Goal: Task Accomplishment & Management: Complete application form

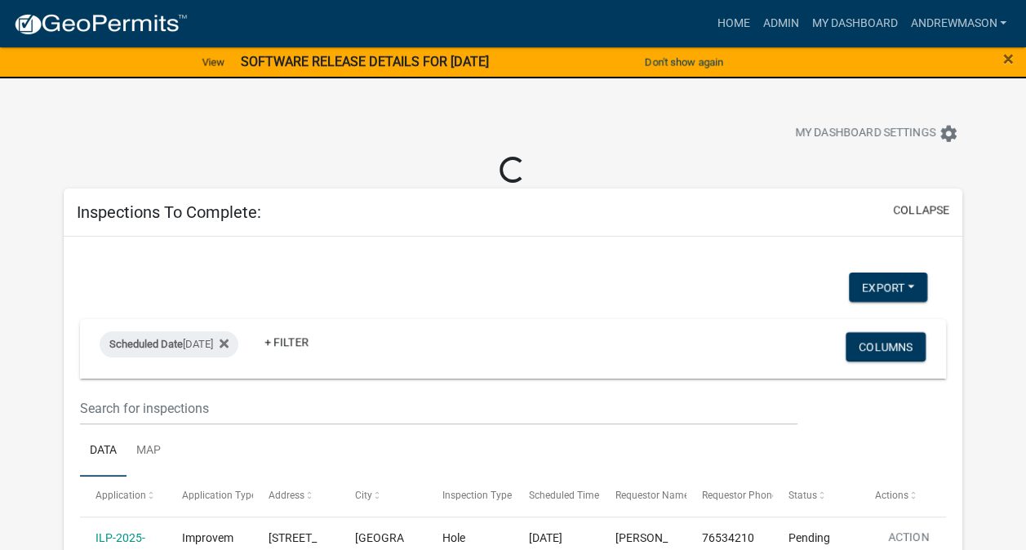
select select "3: 100"
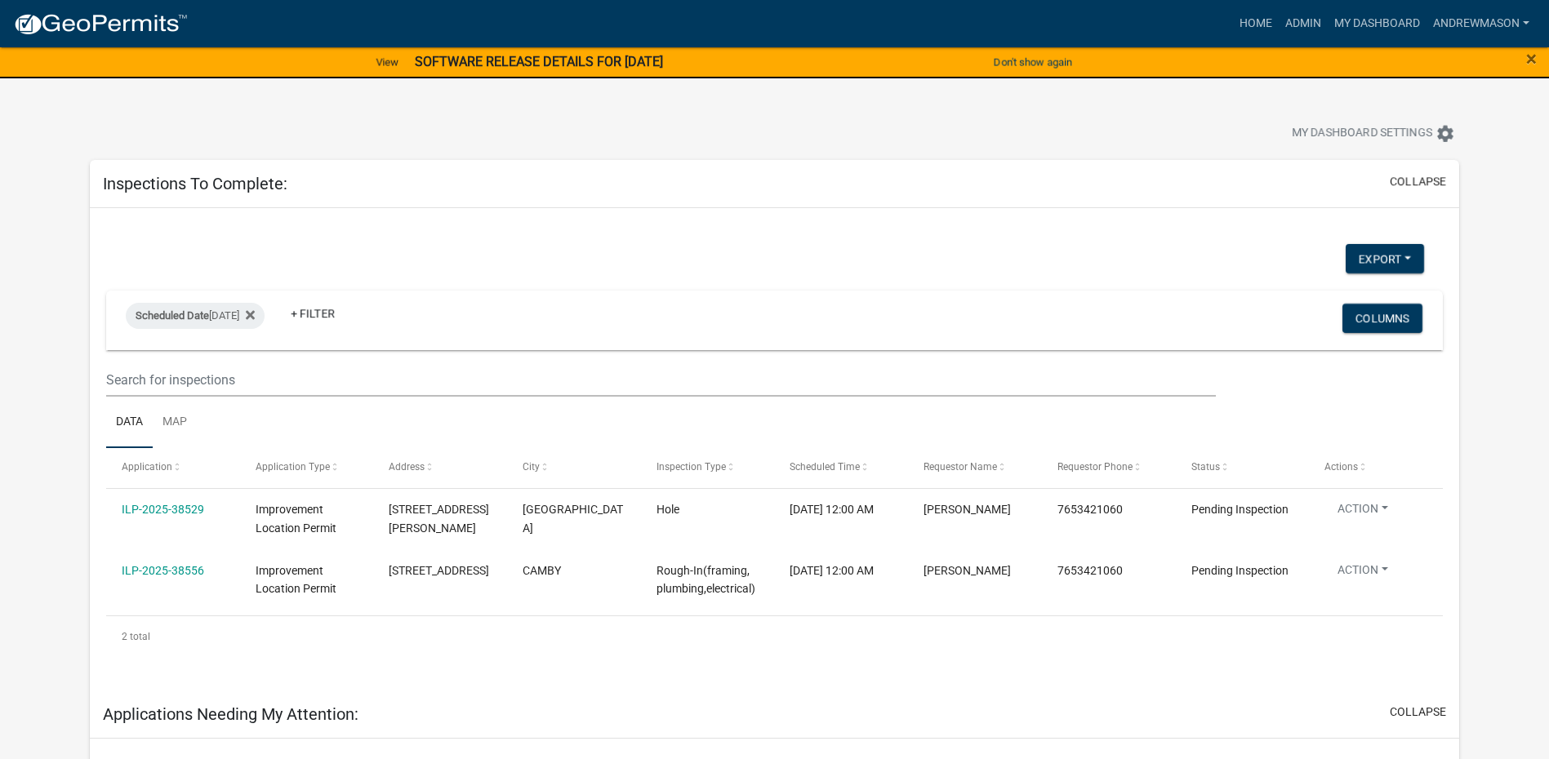
click at [593, 63] on strong "SOFTWARE RELEASE DETAILS FOR [DATE]" at bounding box center [539, 62] width 248 height 16
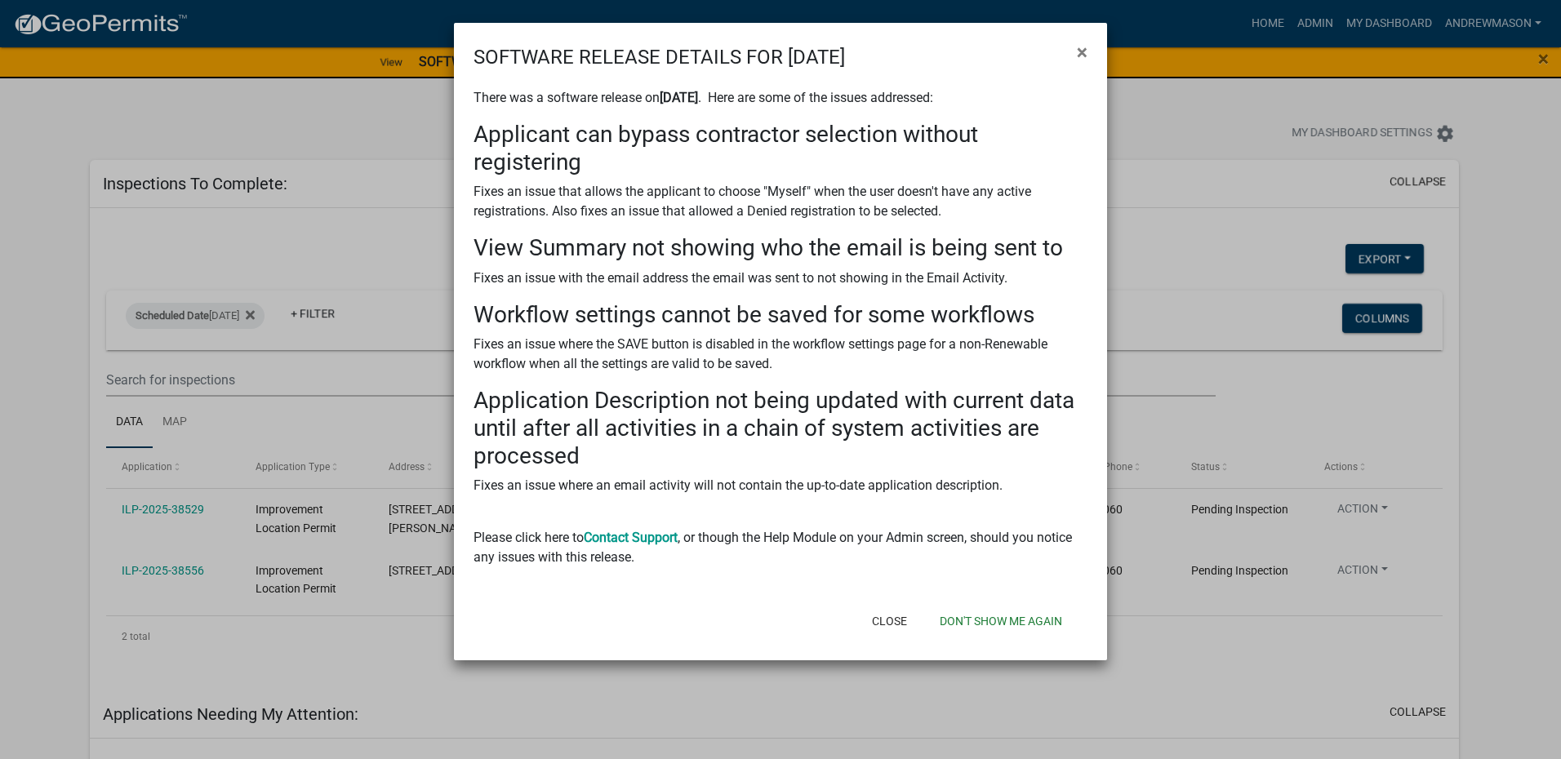
click at [1025, 56] on span "×" at bounding box center [1082, 52] width 11 height 23
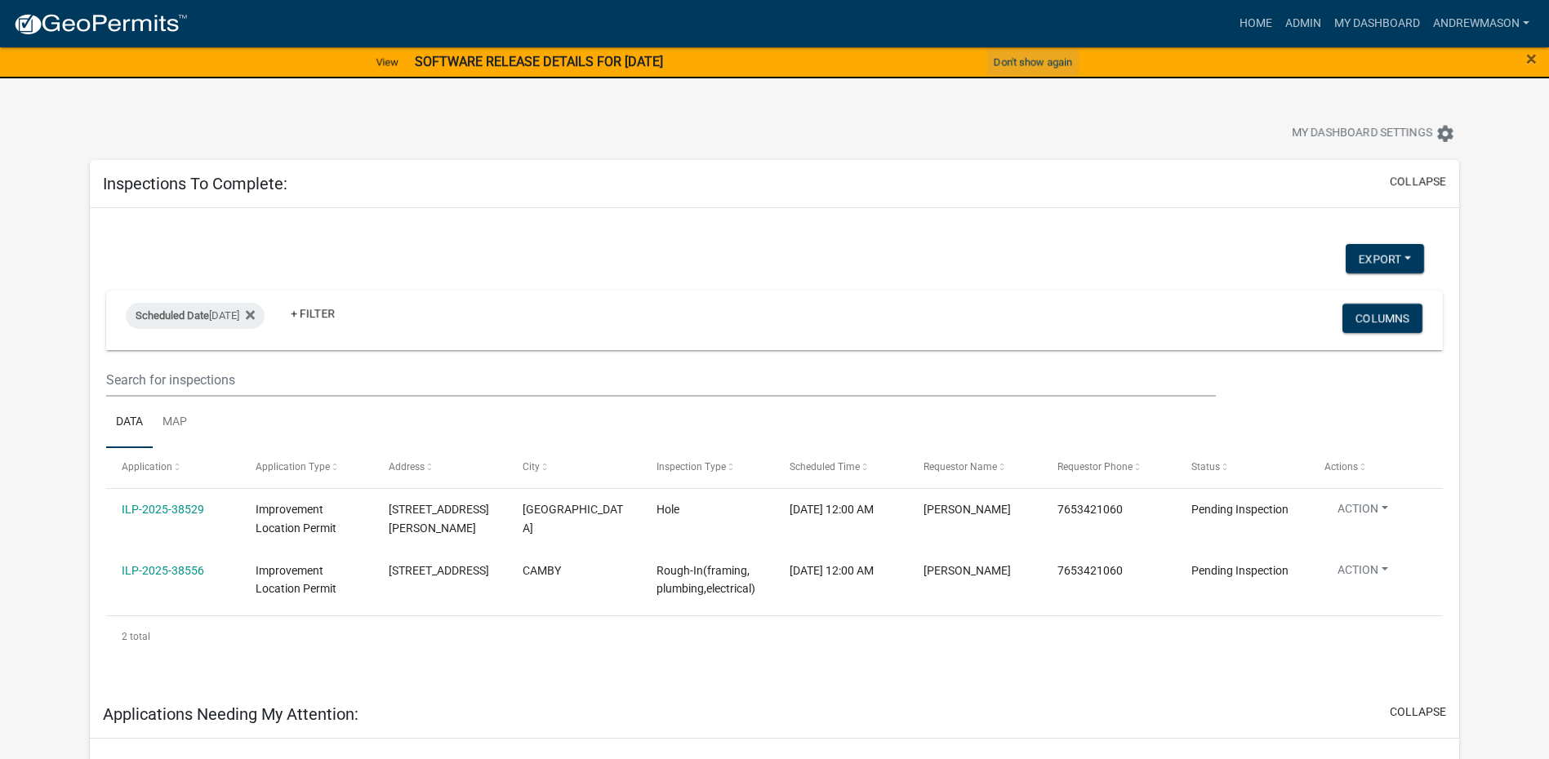
click at [1025, 64] on button "Don't show again" at bounding box center [1032, 62] width 91 height 27
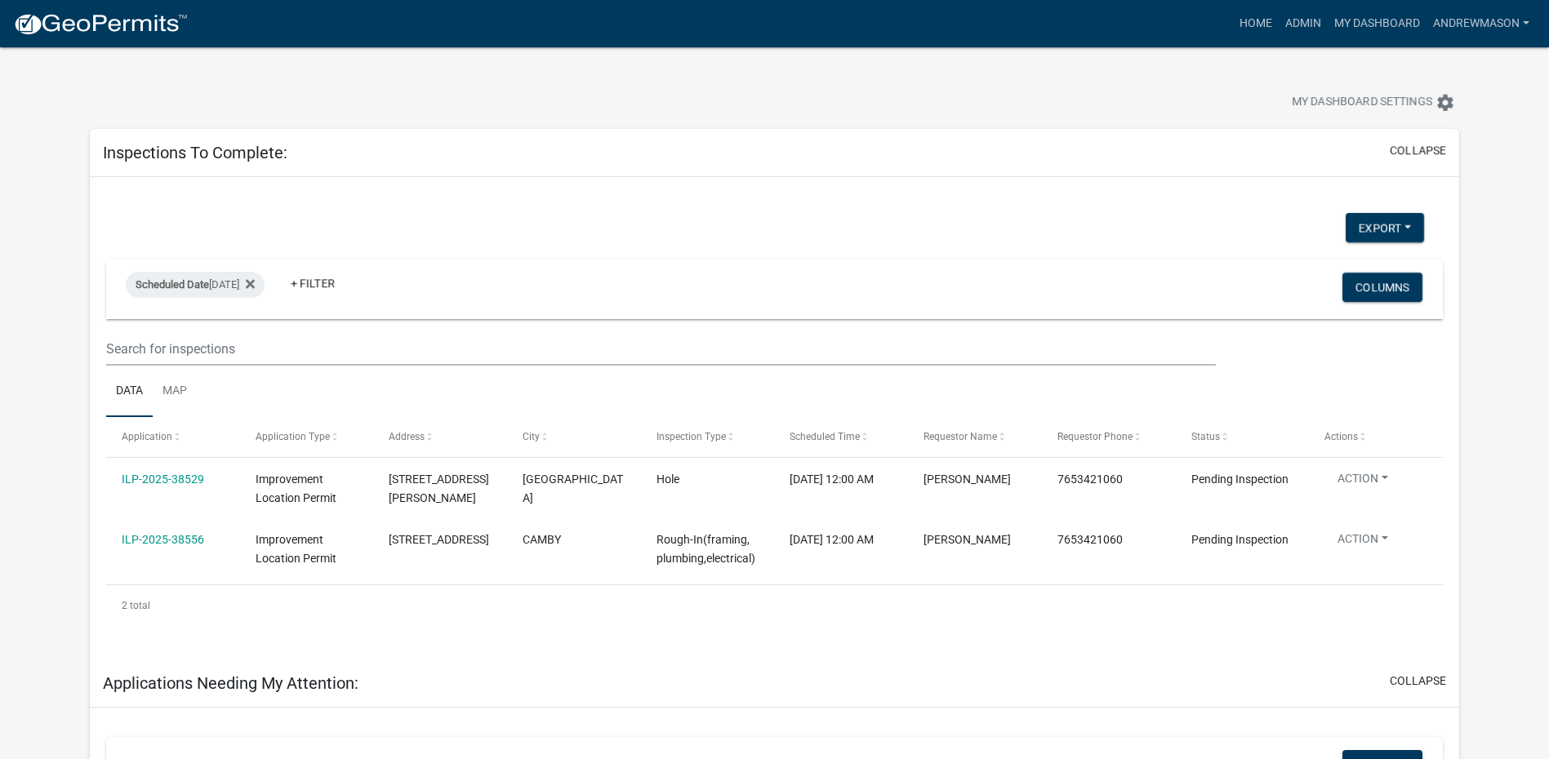
click at [153, 535] on link "ILP-2025-38556" at bounding box center [163, 539] width 82 height 13
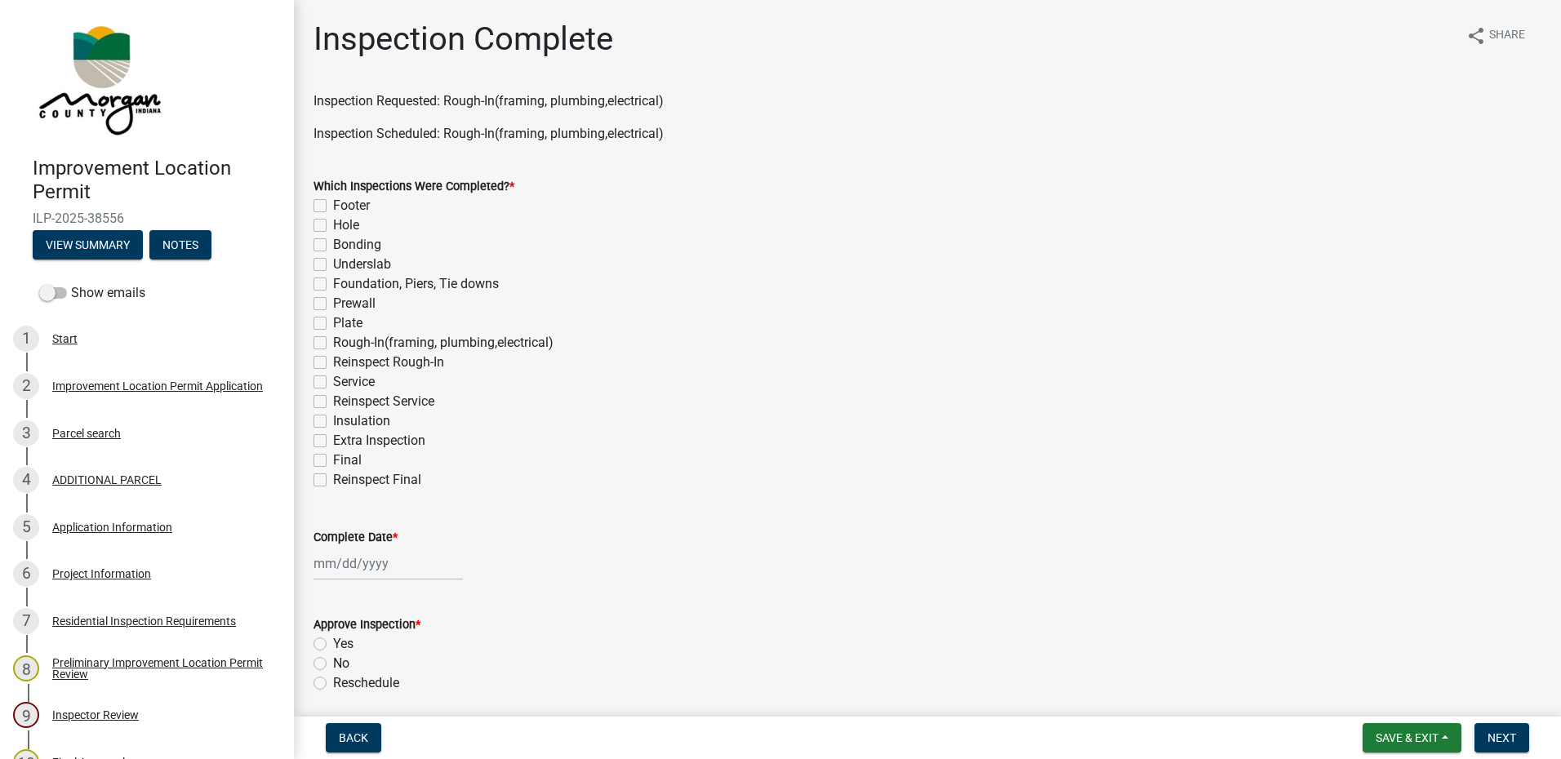
click at [333, 341] on label "Rough-In(framing, plumbing,electrical)" at bounding box center [443, 343] width 220 height 20
click at [333, 341] on input "Rough-In(framing, plumbing,electrical)" at bounding box center [338, 338] width 11 height 11
checkbox input "true"
checkbox input "false"
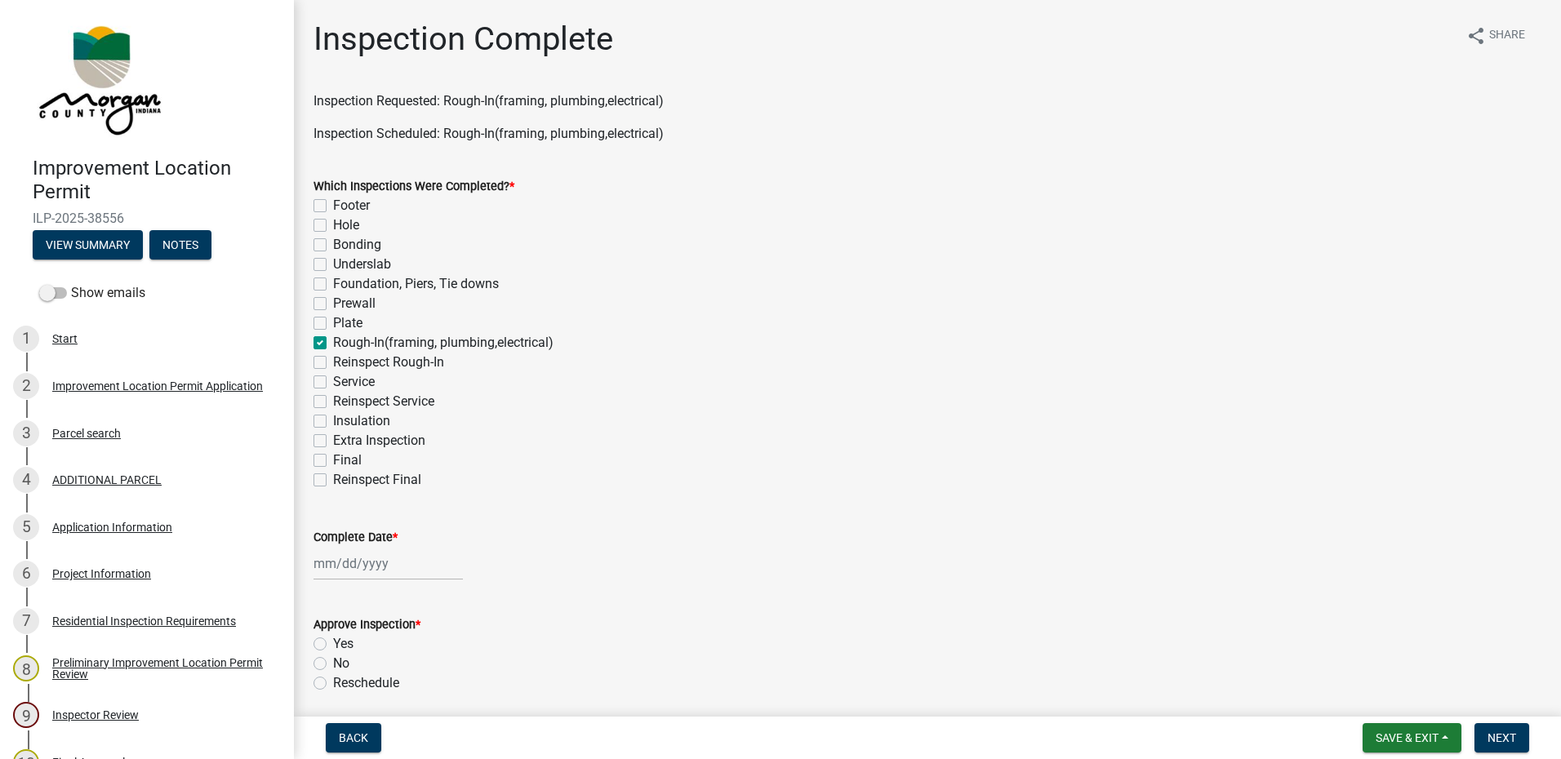
checkbox input "false"
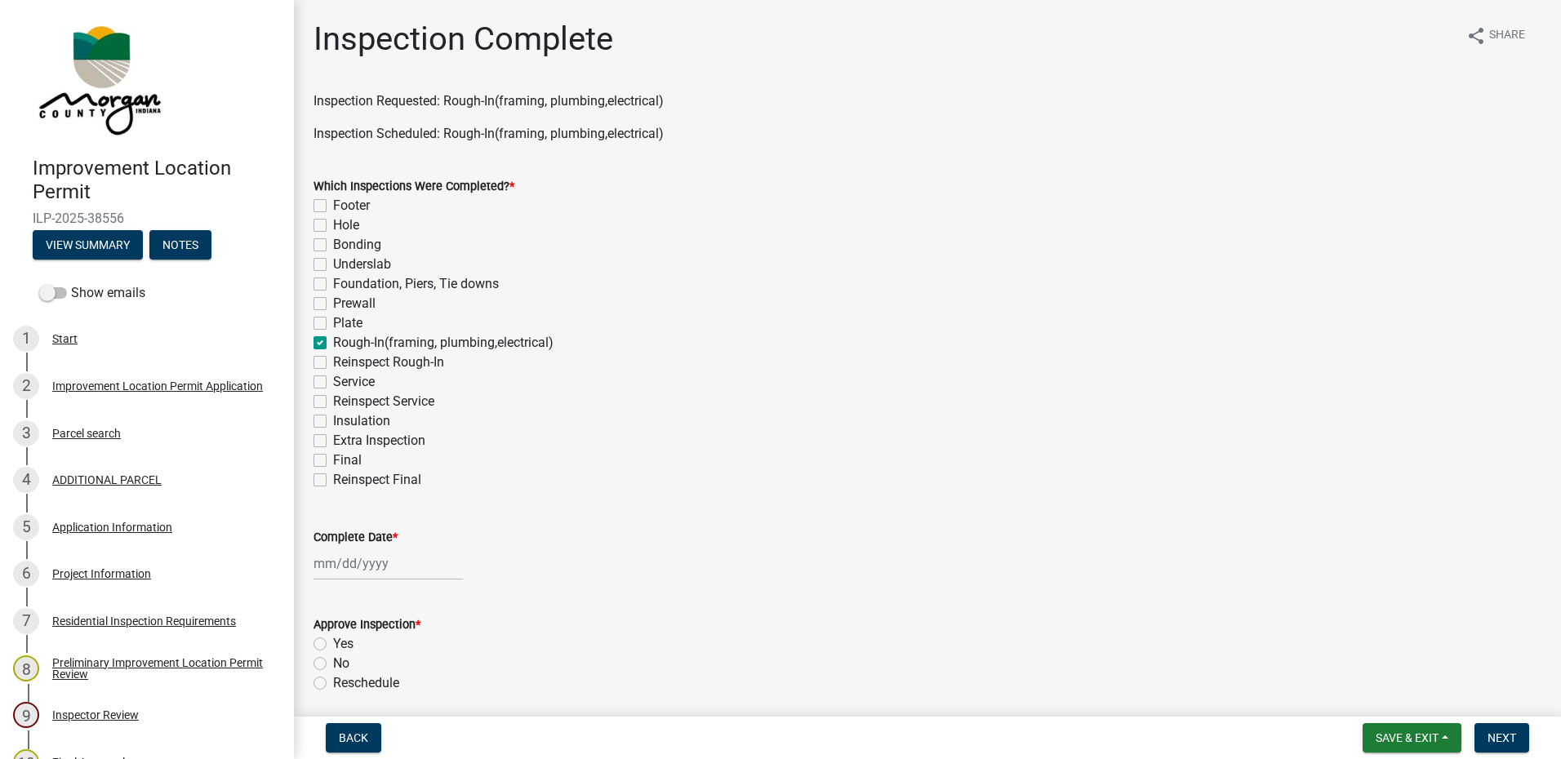
checkbox input "true"
checkbox input "false"
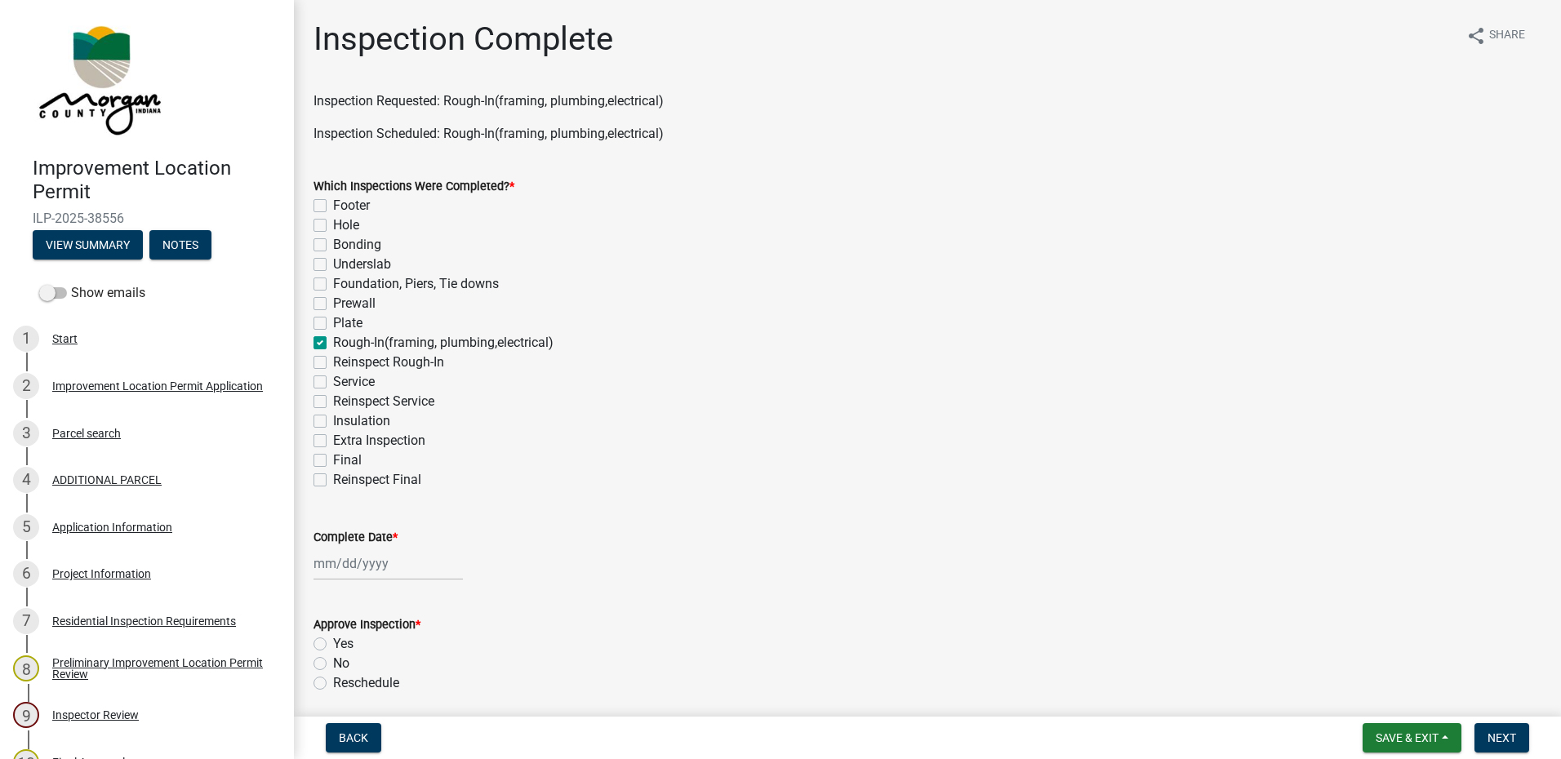
checkbox input "false"
click at [333, 386] on label "Service" at bounding box center [354, 382] width 42 height 20
click at [333, 383] on input "Service" at bounding box center [338, 377] width 11 height 11
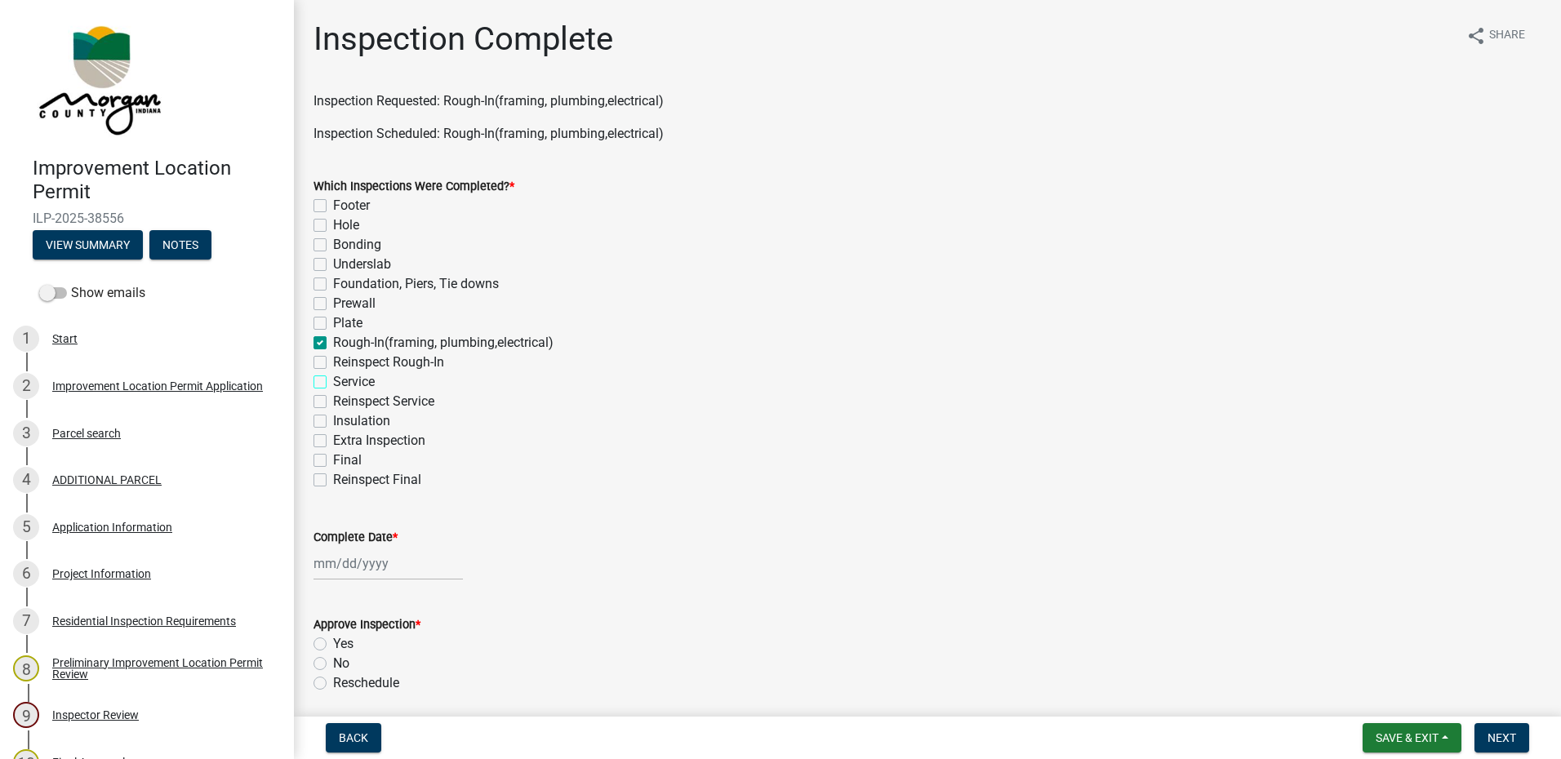
checkbox input "true"
checkbox input "false"
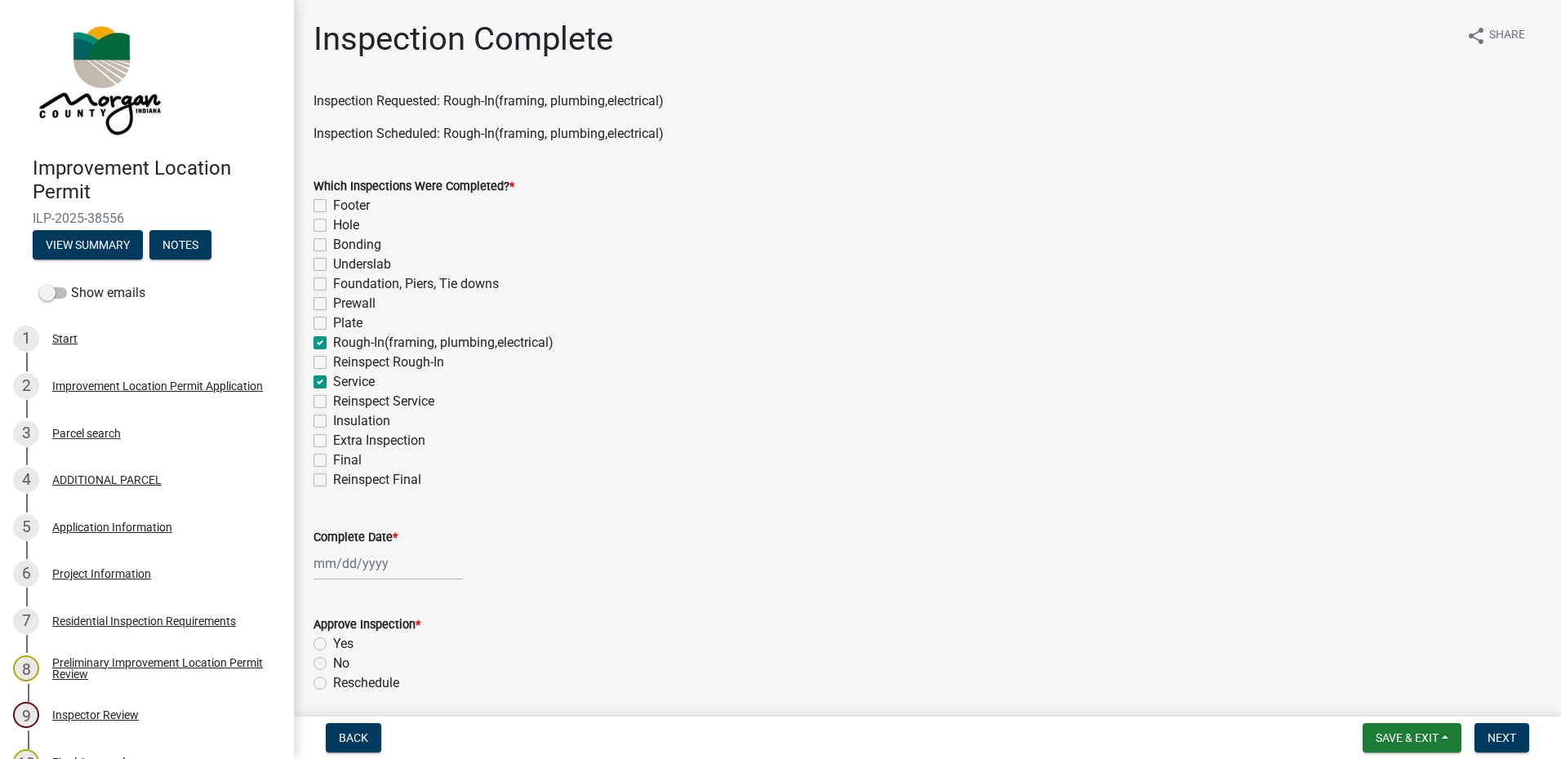
checkbox input "false"
checkbox input "true"
checkbox input "false"
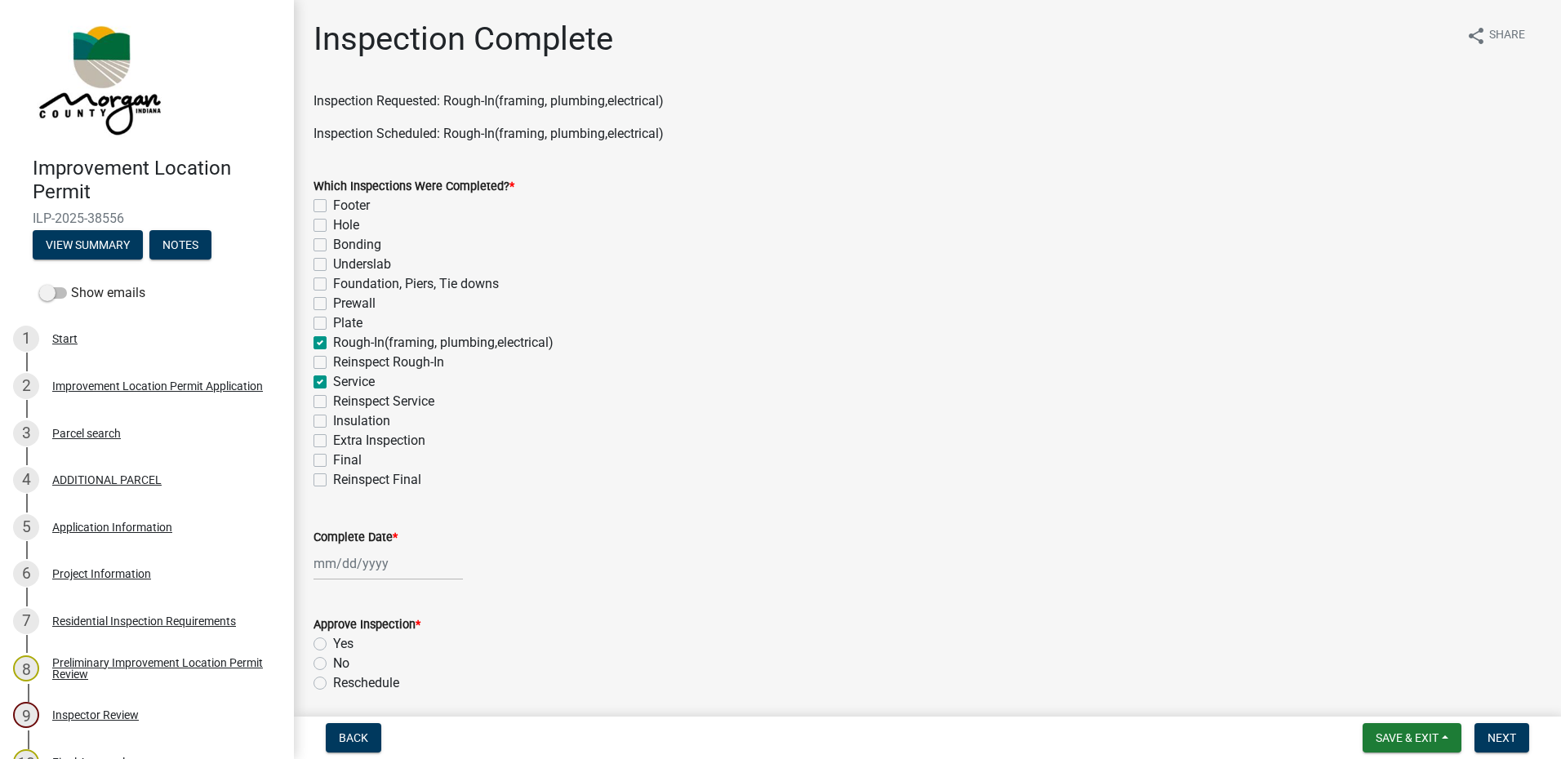
checkbox input "true"
checkbox input "false"
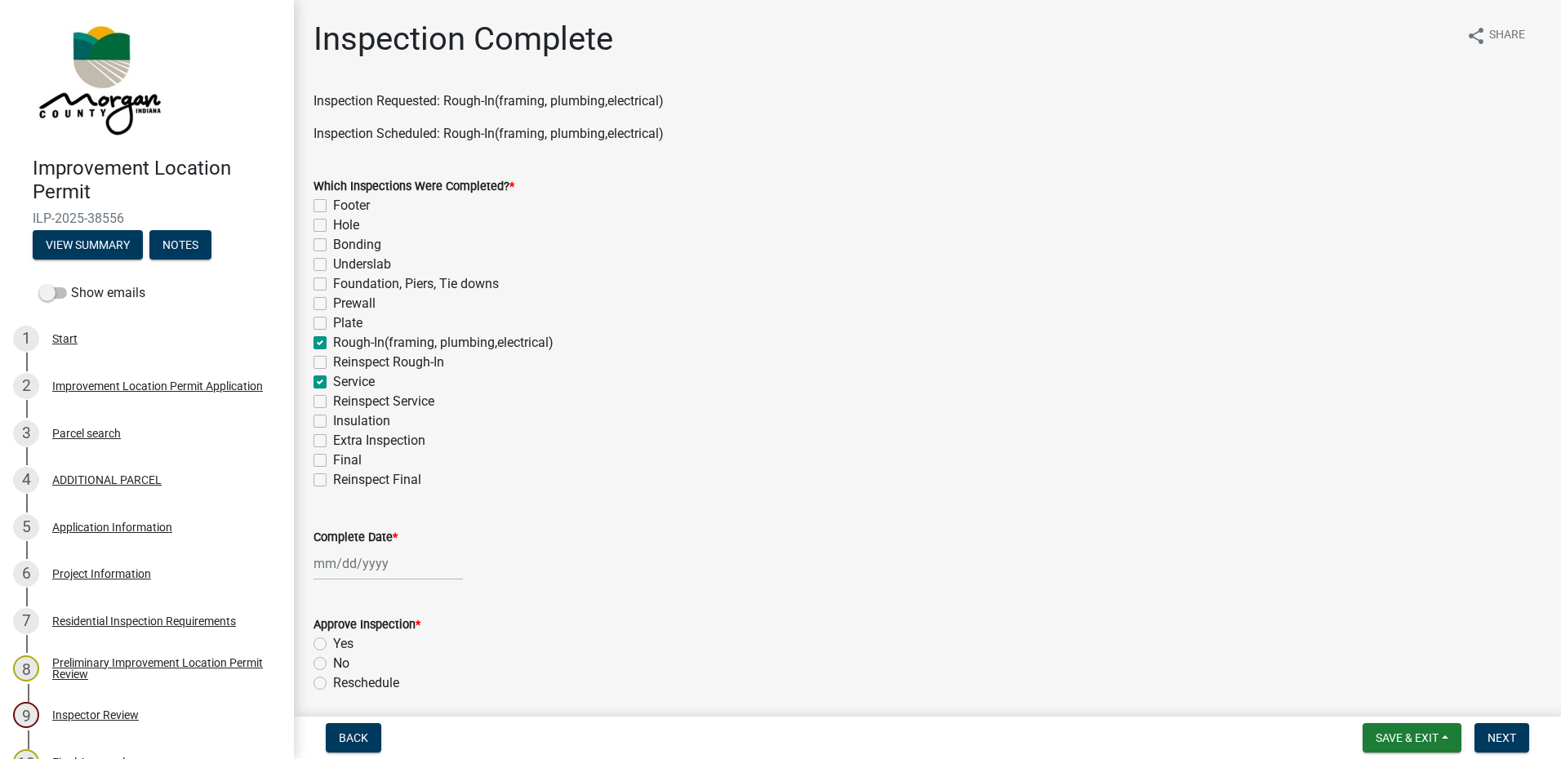
checkbox input "false"
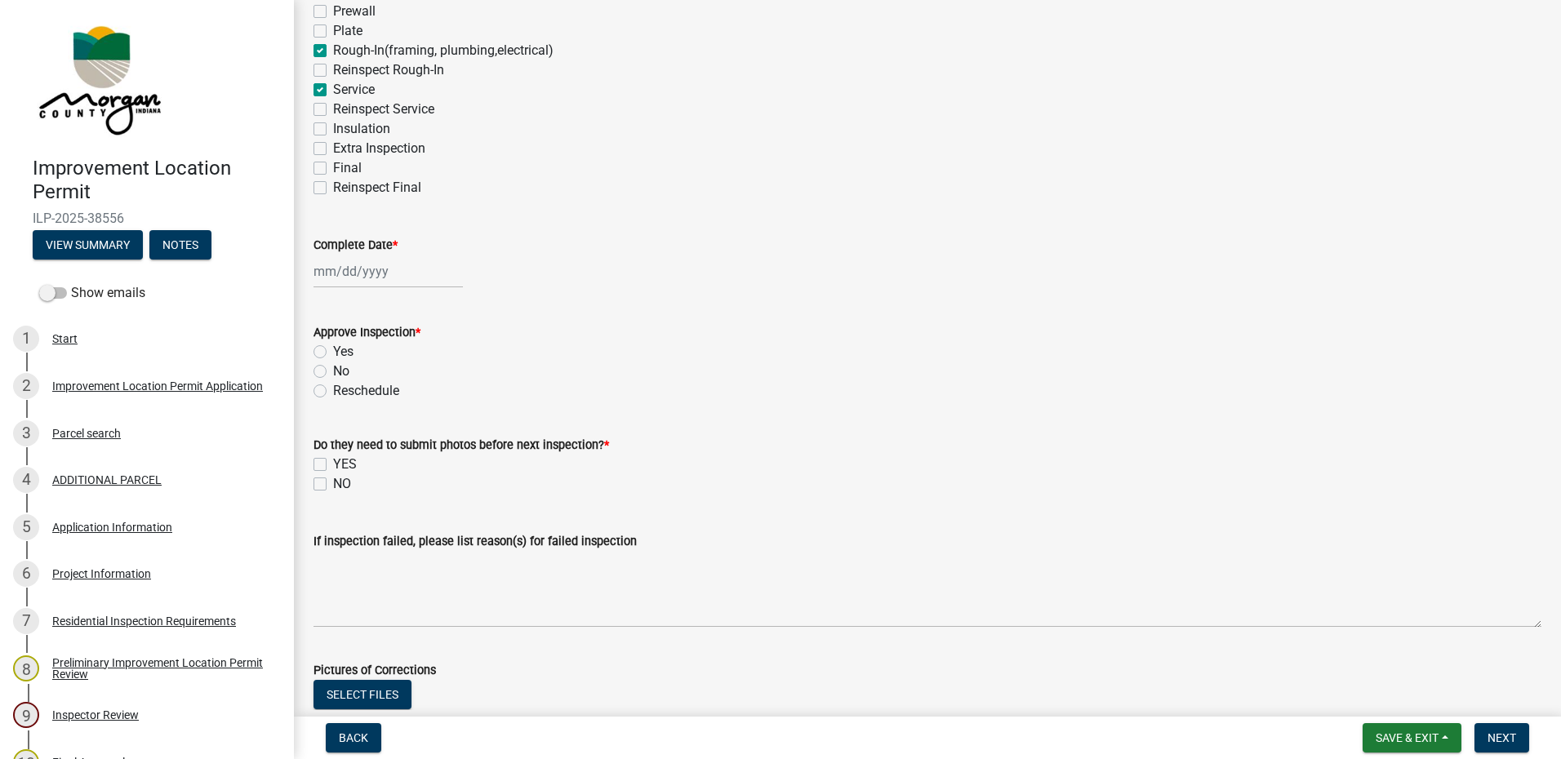
scroll to position [327, 0]
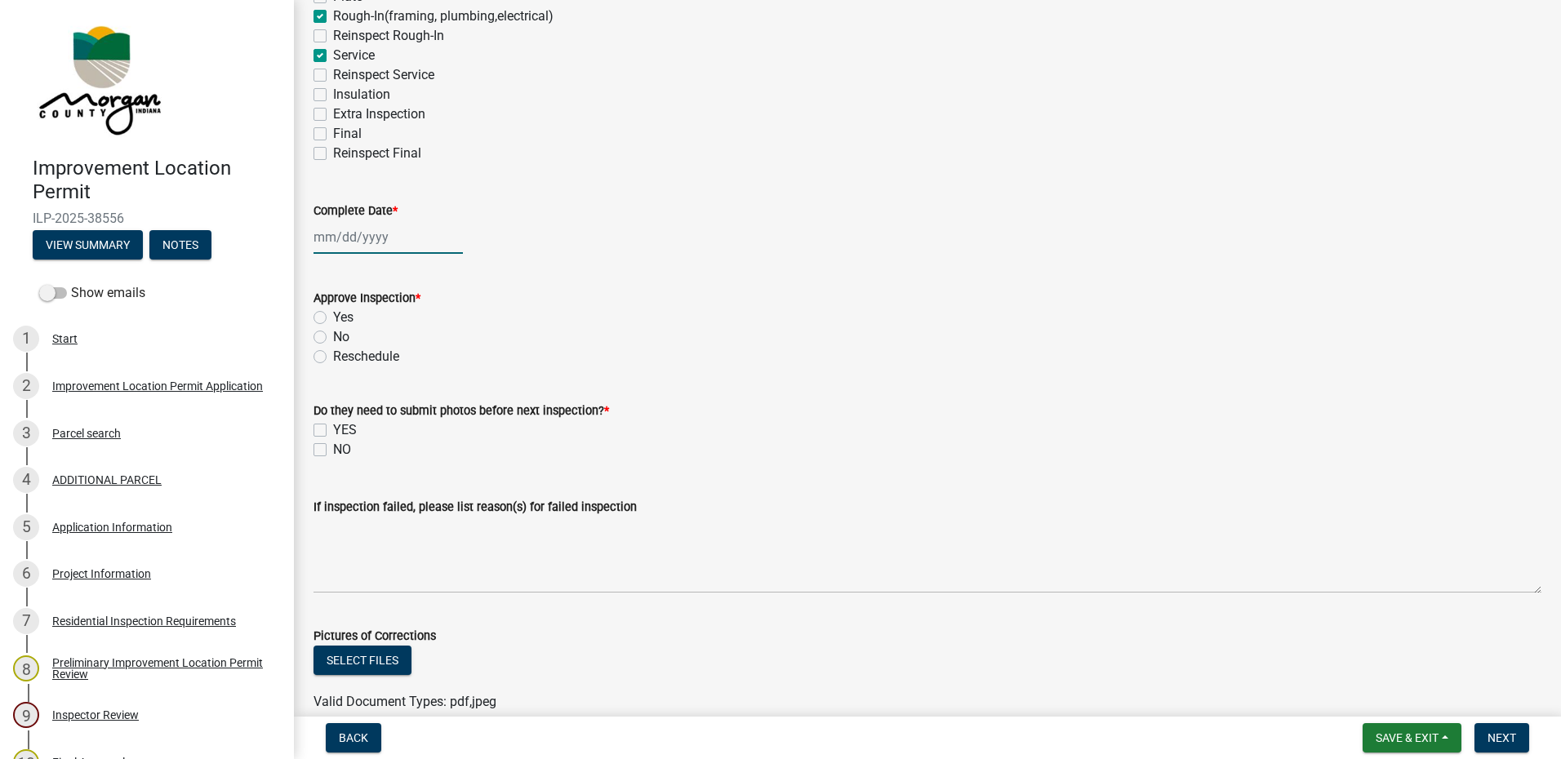
click at [372, 233] on div at bounding box center [388, 236] width 149 height 33
select select "10"
select select "2025"
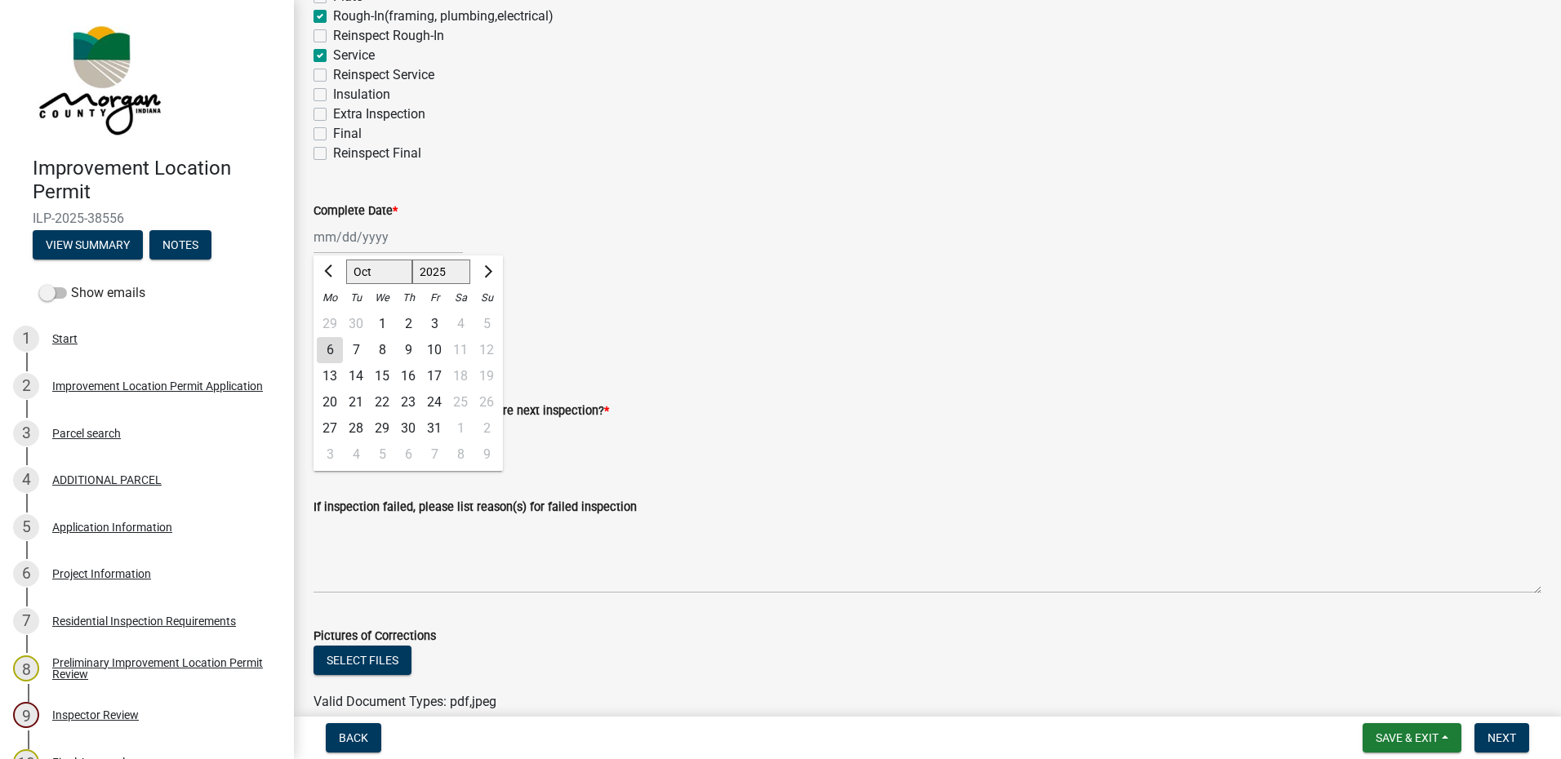
click at [320, 350] on div "6" at bounding box center [330, 350] width 26 height 26
type input "[DATE]"
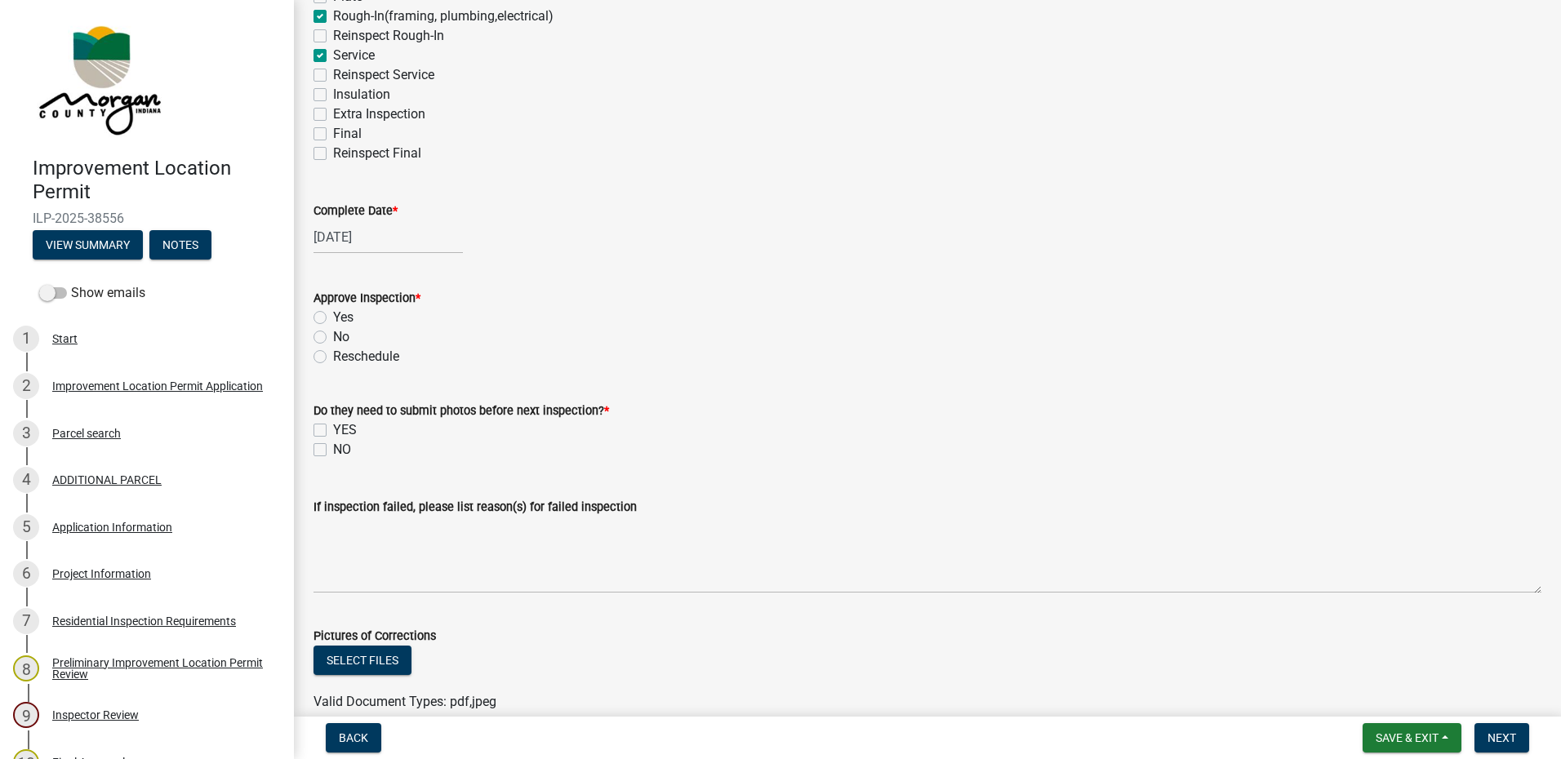
click at [333, 316] on label "Yes" at bounding box center [343, 318] width 20 height 20
click at [333, 316] on input "Yes" at bounding box center [338, 313] width 11 height 11
radio input "true"
click at [333, 451] on label "NO" at bounding box center [342, 450] width 18 height 20
click at [333, 451] on input "NO" at bounding box center [338, 445] width 11 height 11
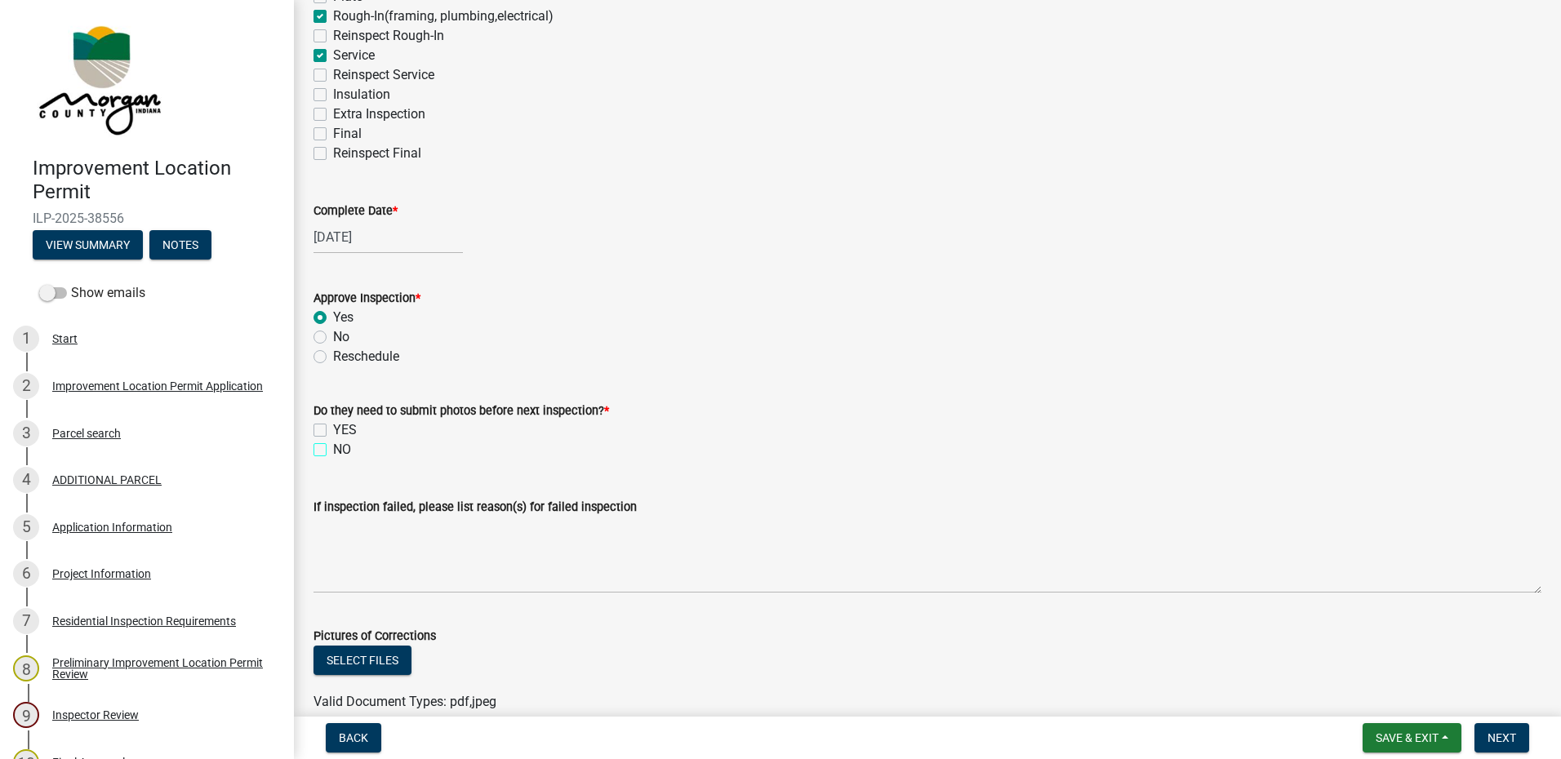
checkbox input "true"
checkbox input "false"
checkbox input "true"
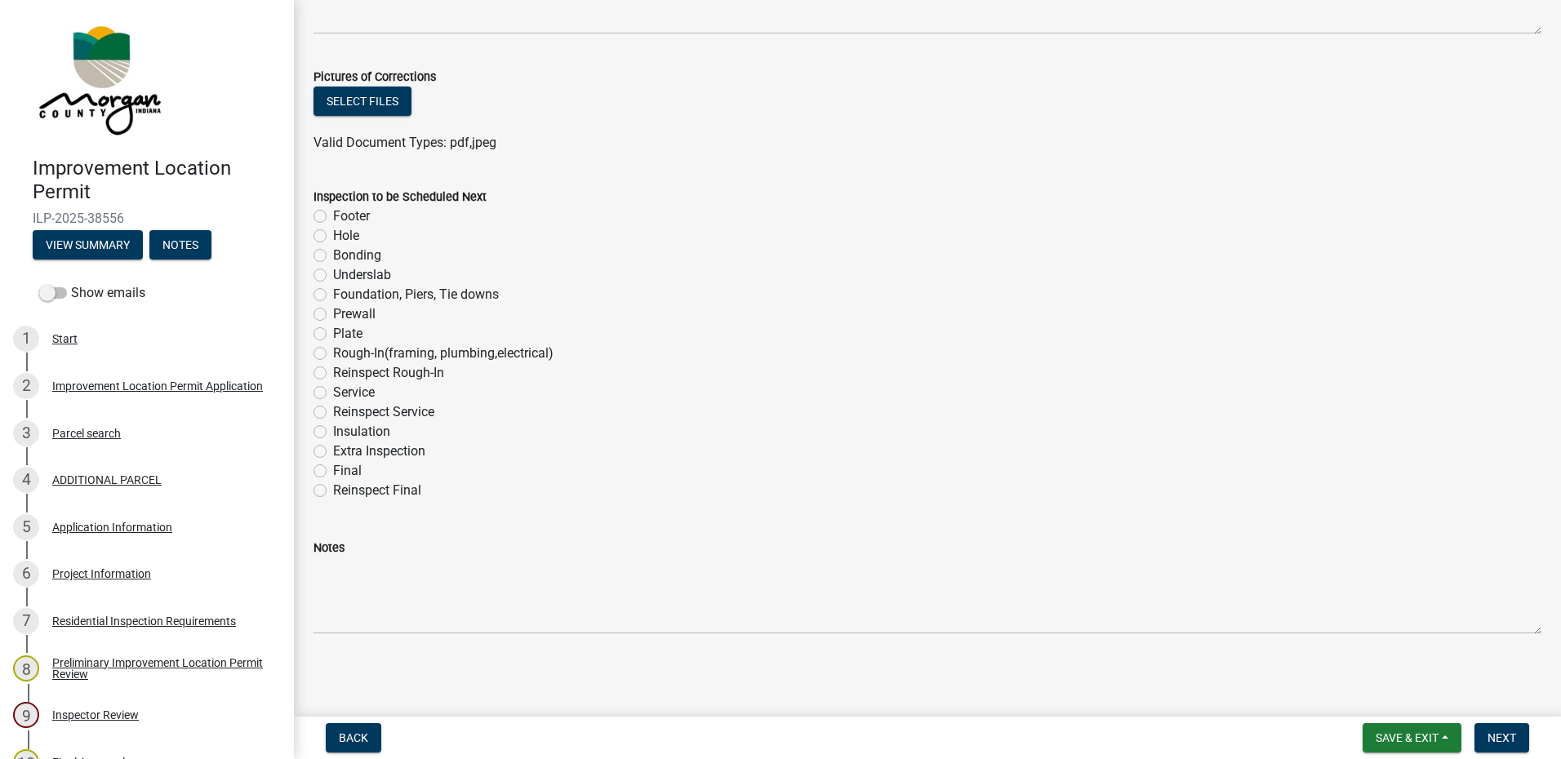
scroll to position [887, 0]
click at [333, 469] on label "Final" at bounding box center [347, 470] width 29 height 20
click at [333, 469] on input "Final" at bounding box center [338, 465] width 11 height 11
radio input "true"
click at [1025, 549] on span "Next" at bounding box center [1502, 738] width 29 height 13
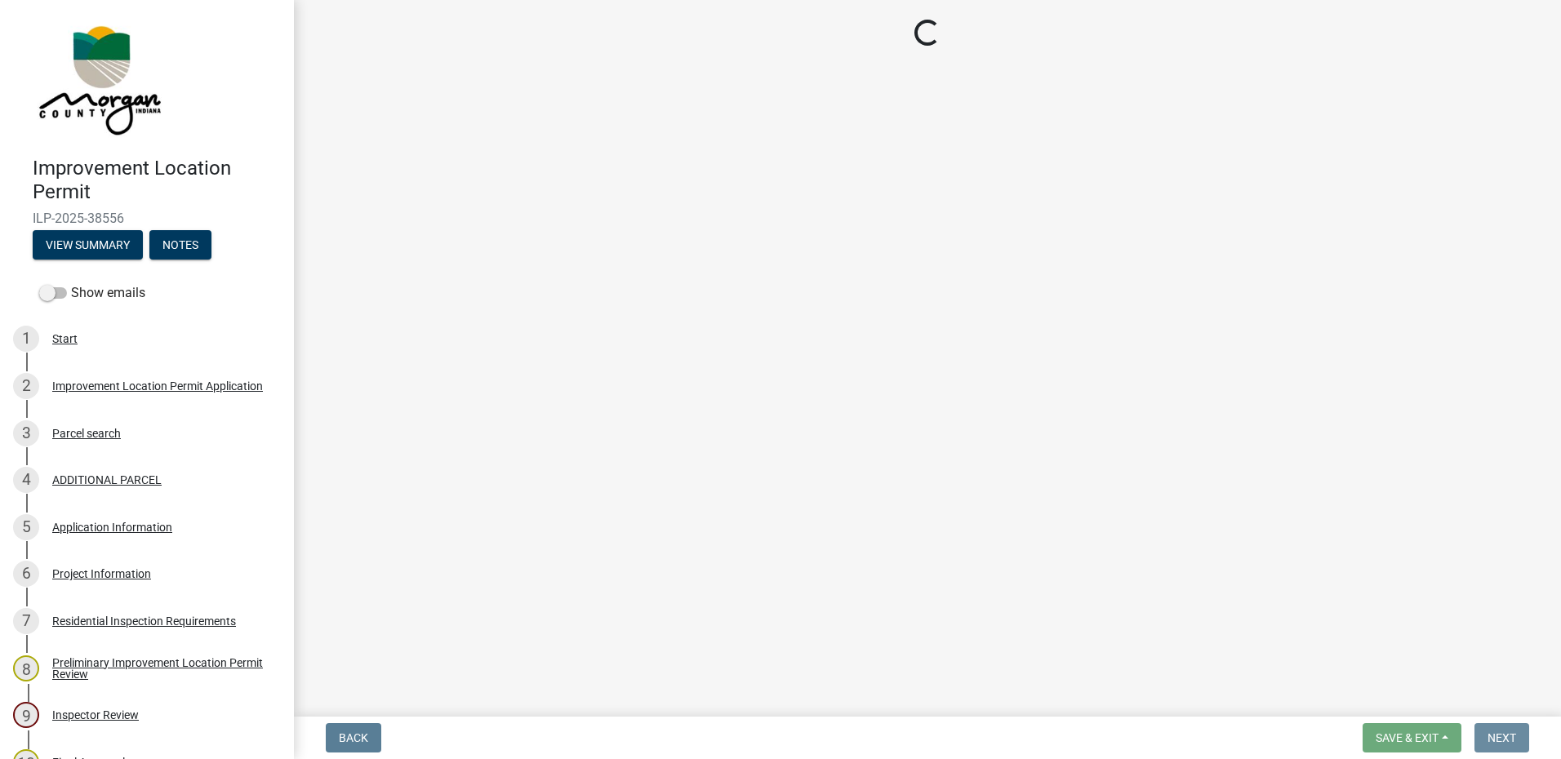
scroll to position [0, 0]
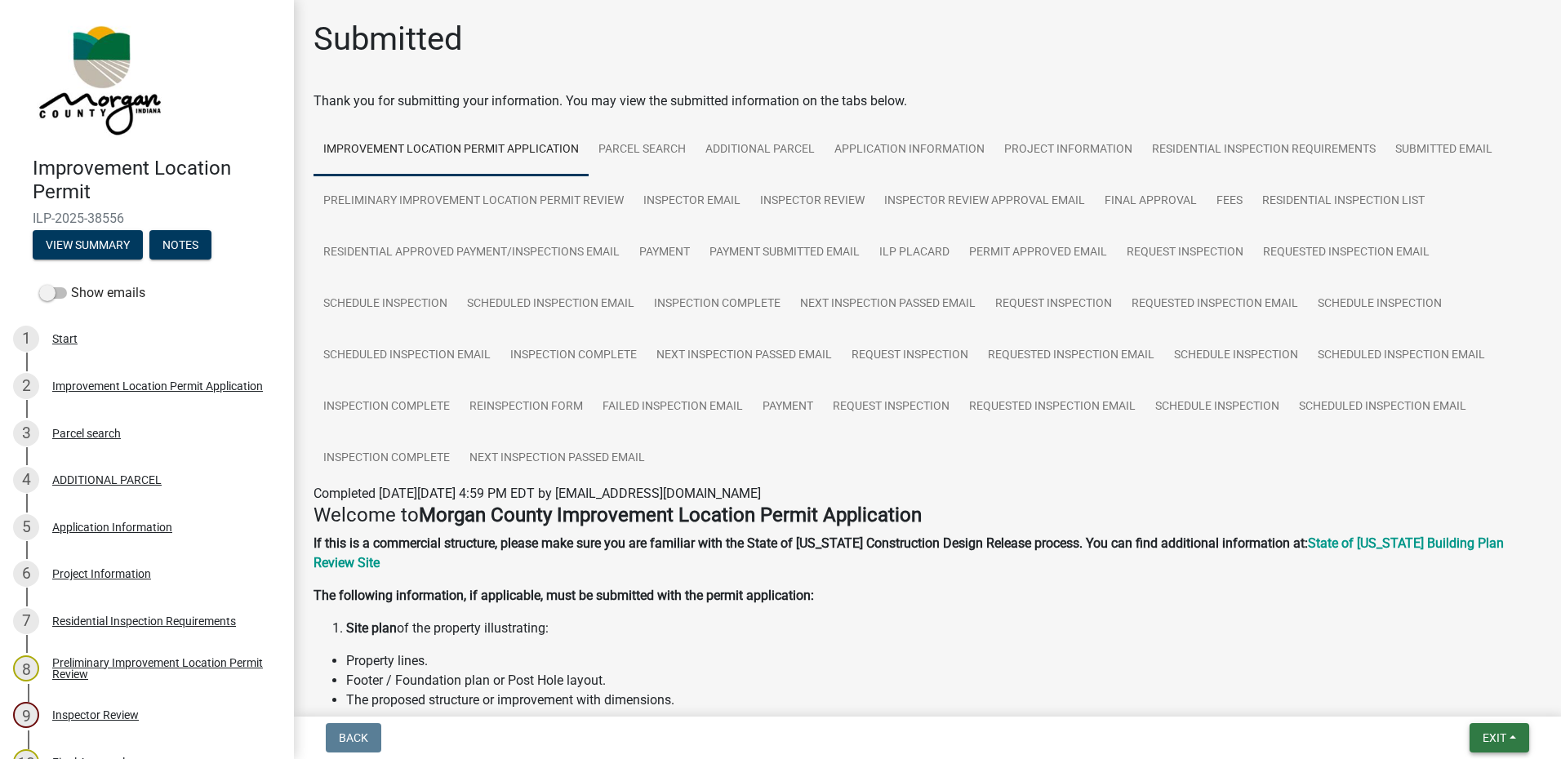
click at [1025, 549] on span "Exit" at bounding box center [1495, 738] width 24 height 13
click at [1025, 549] on button "Save & Exit" at bounding box center [1464, 695] width 131 height 39
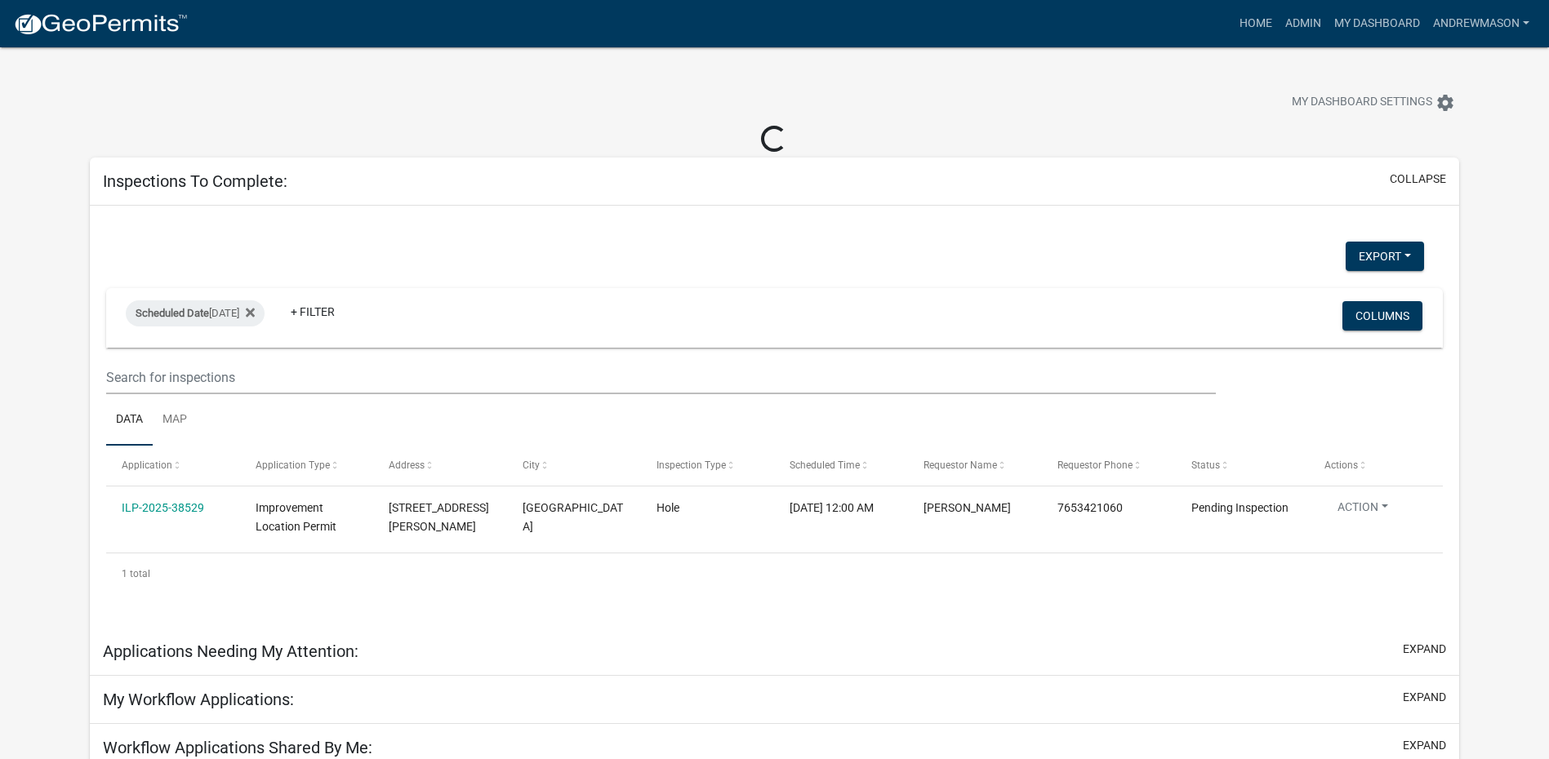
select select "3: 100"
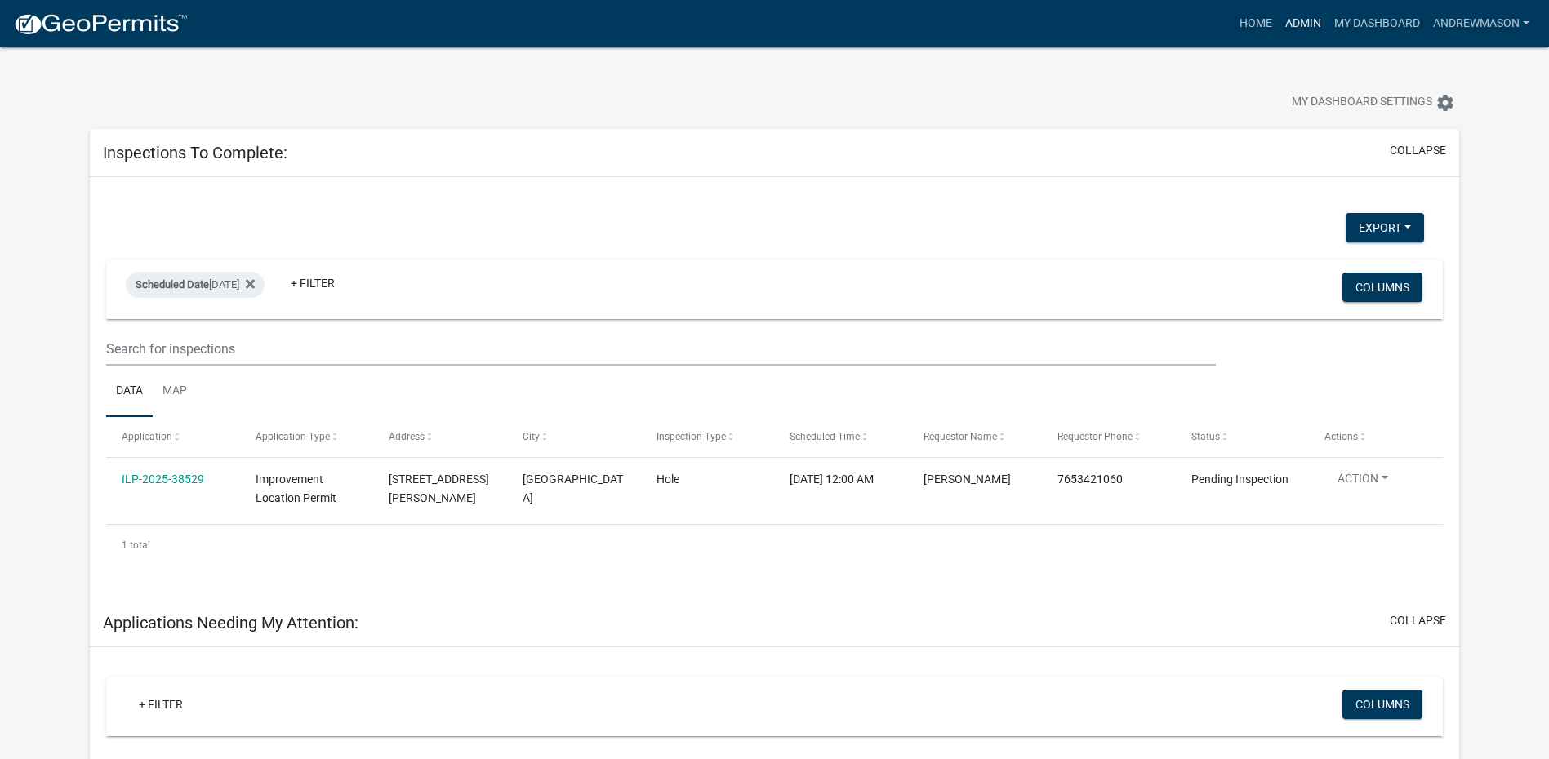
click at [1025, 21] on link "Admin" at bounding box center [1303, 23] width 49 height 31
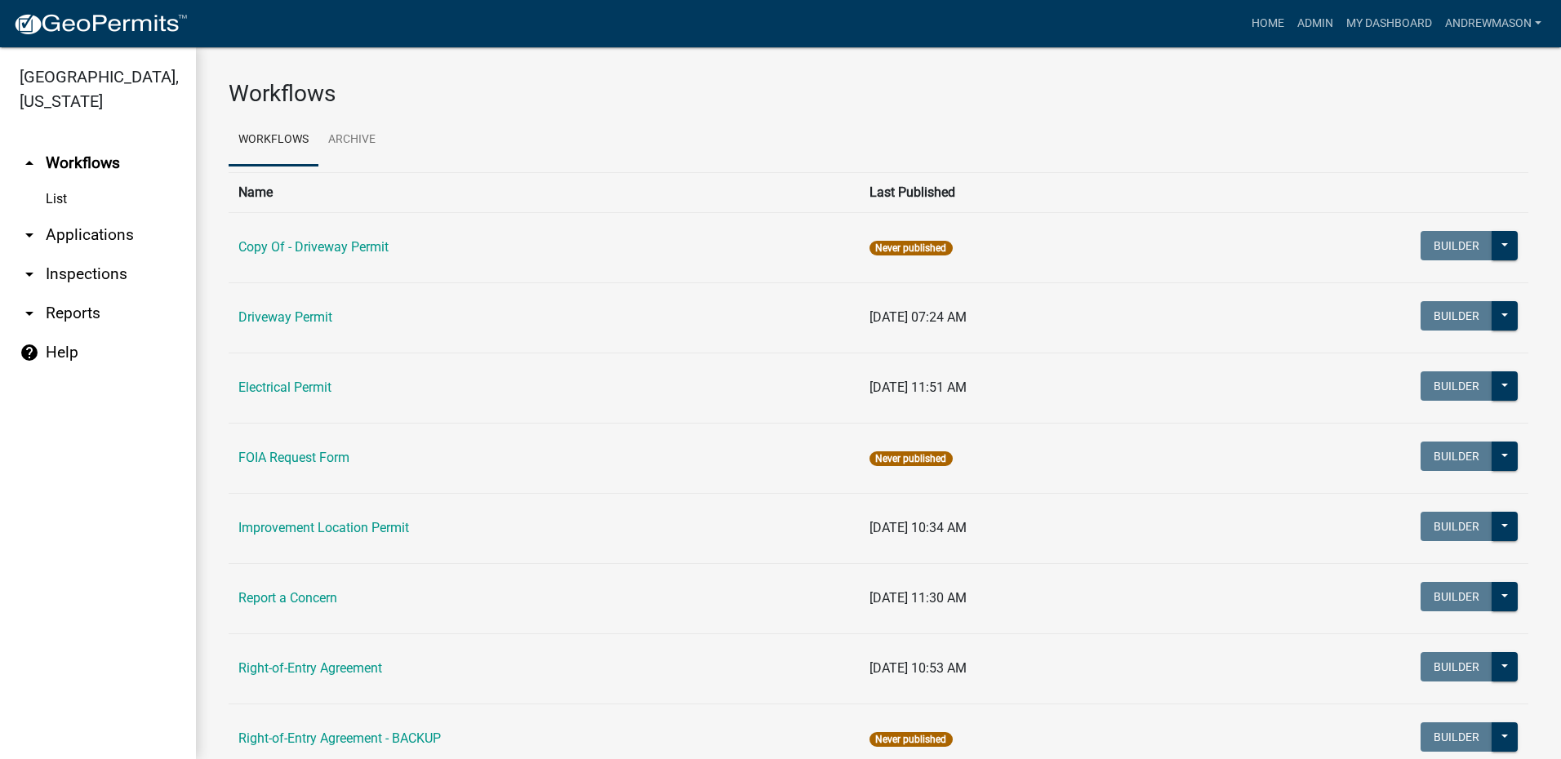
click at [97, 232] on link "arrow_drop_down Applications" at bounding box center [98, 235] width 196 height 39
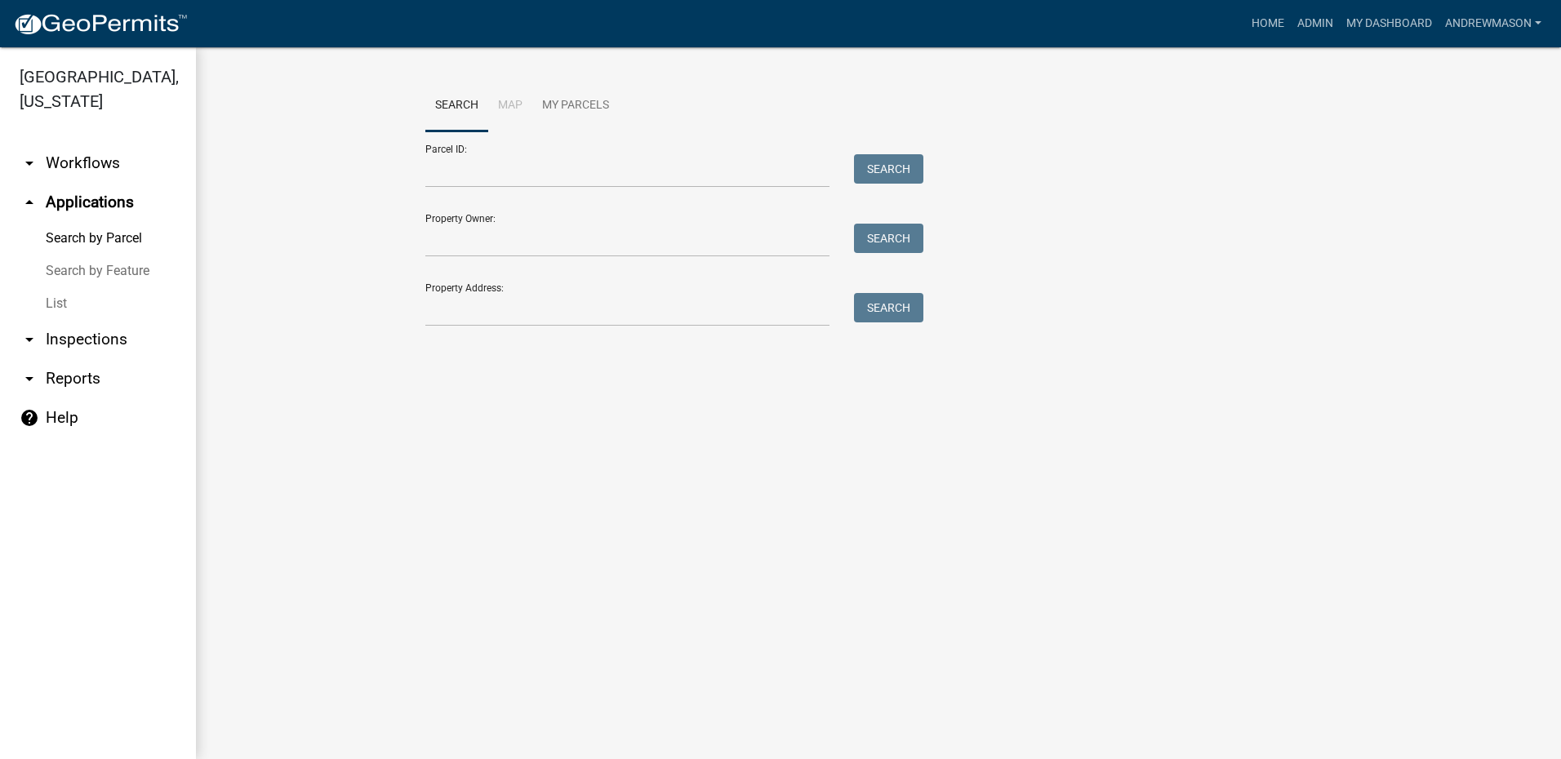
click at [61, 304] on link "List" at bounding box center [98, 303] width 196 height 33
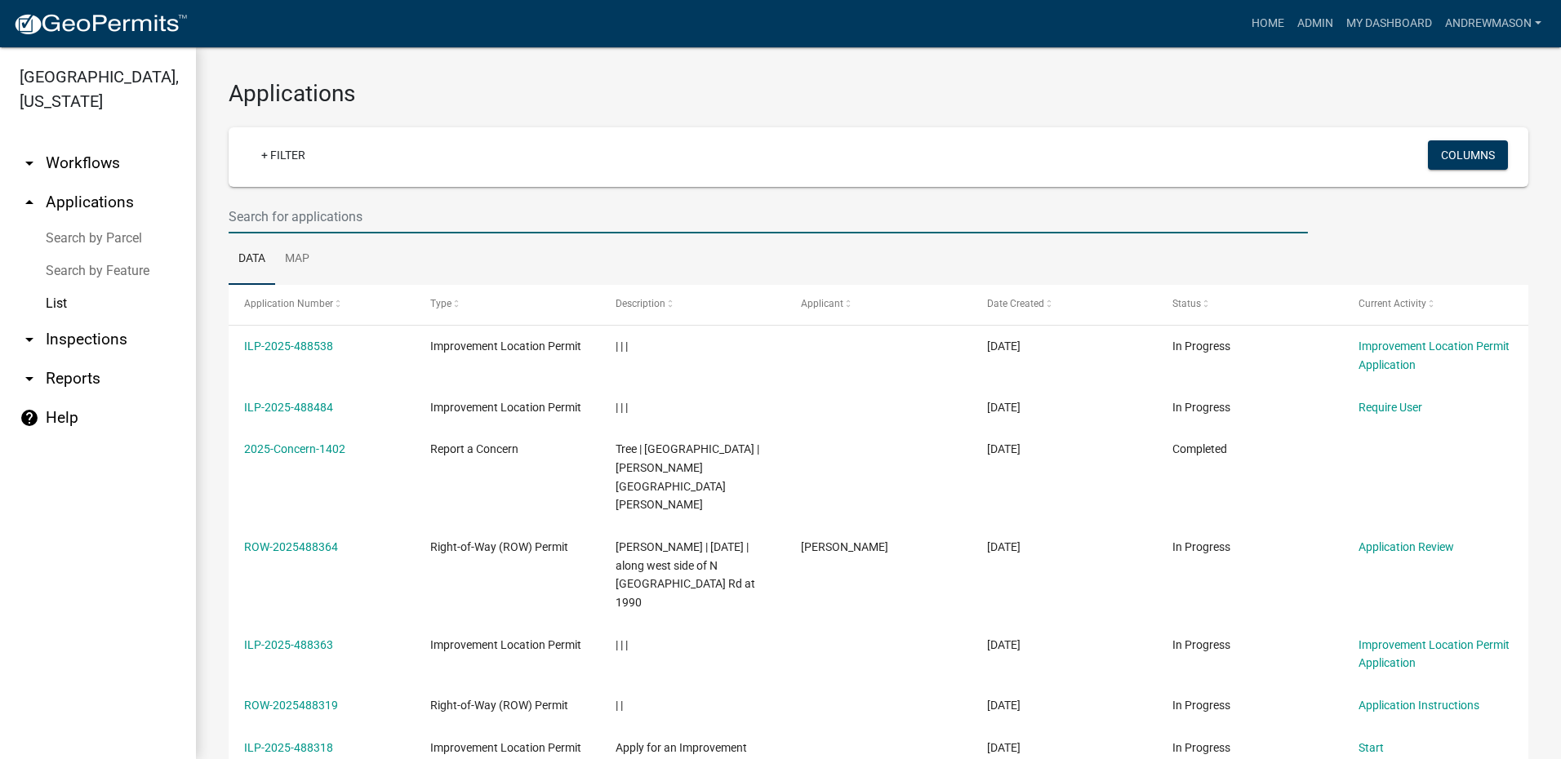
click at [357, 220] on input "text" at bounding box center [768, 216] width 1079 height 33
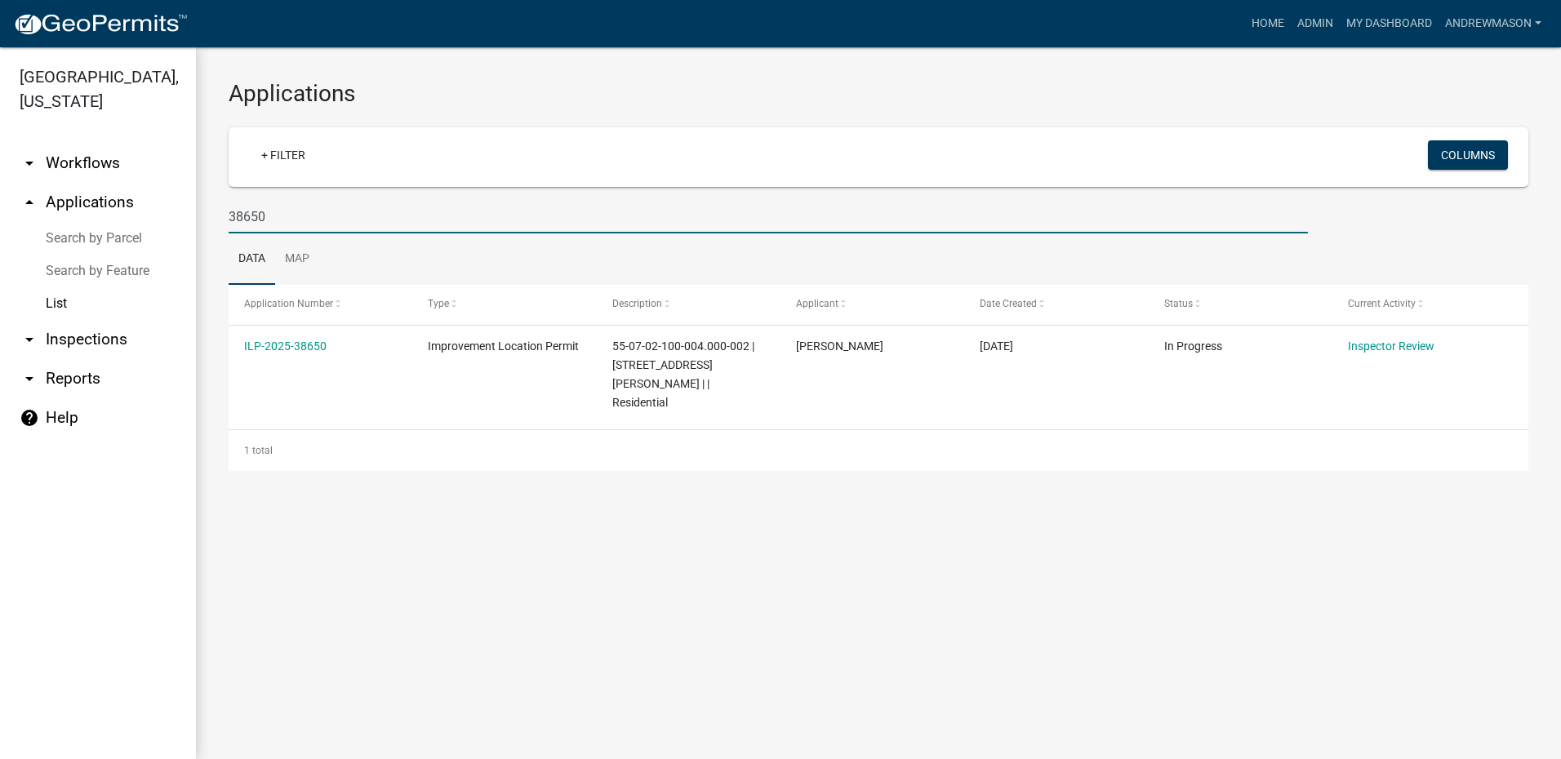
type input "38650"
click at [305, 345] on link "ILP-2025-38650" at bounding box center [285, 346] width 82 height 13
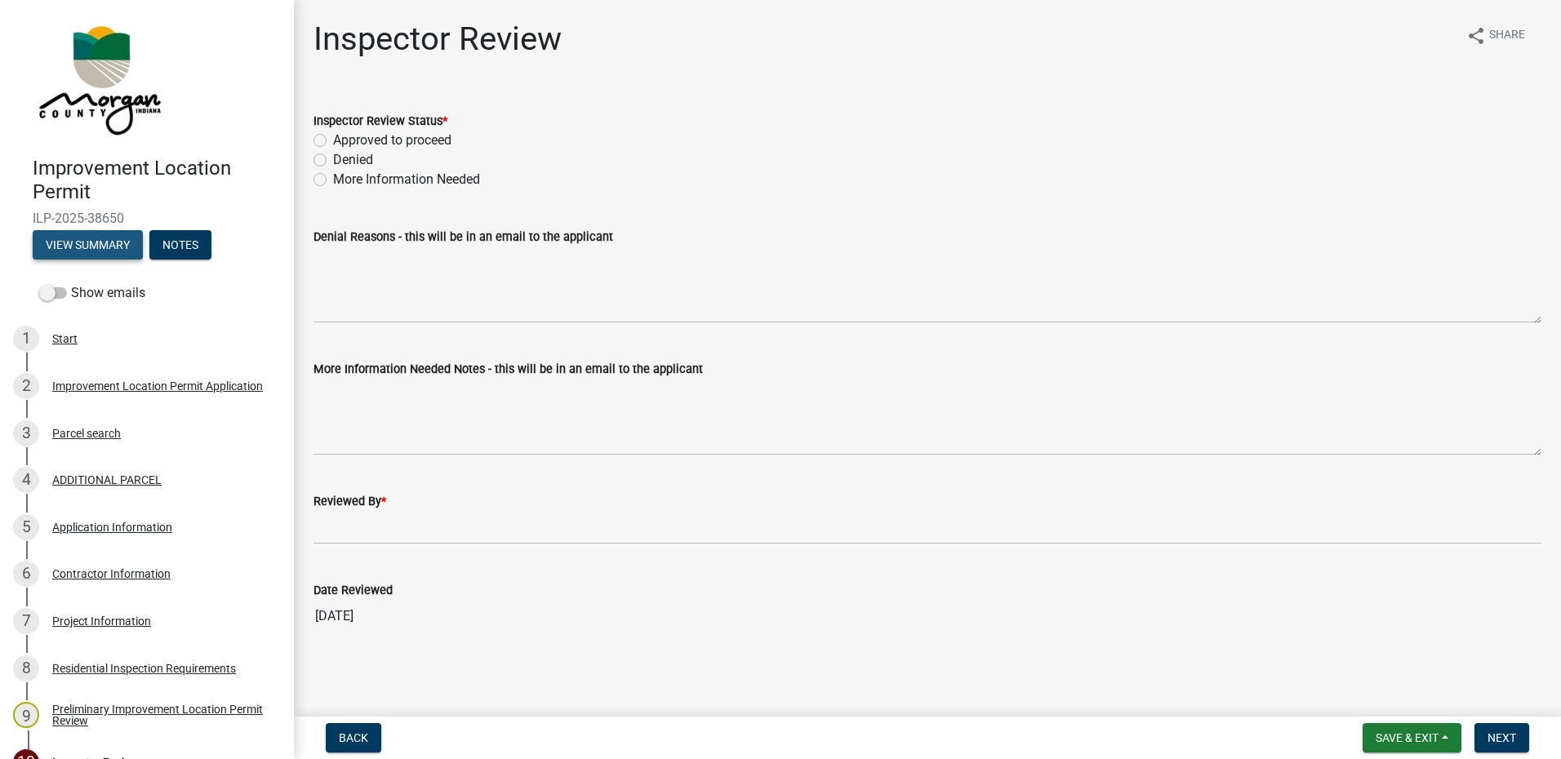
click at [127, 240] on button "View Summary" at bounding box center [88, 244] width 110 height 29
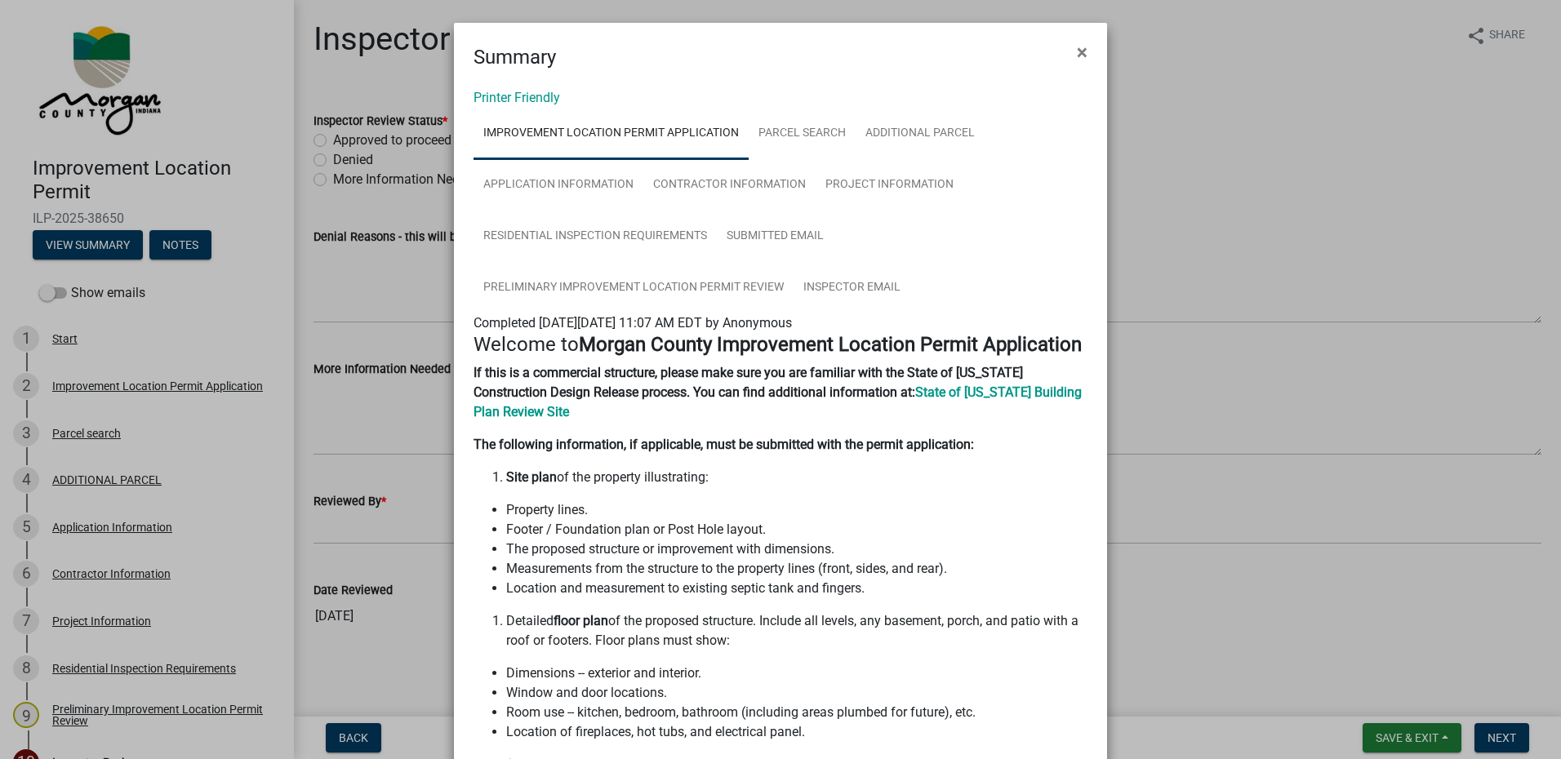
click at [1025, 51] on span "×" at bounding box center [1082, 52] width 11 height 23
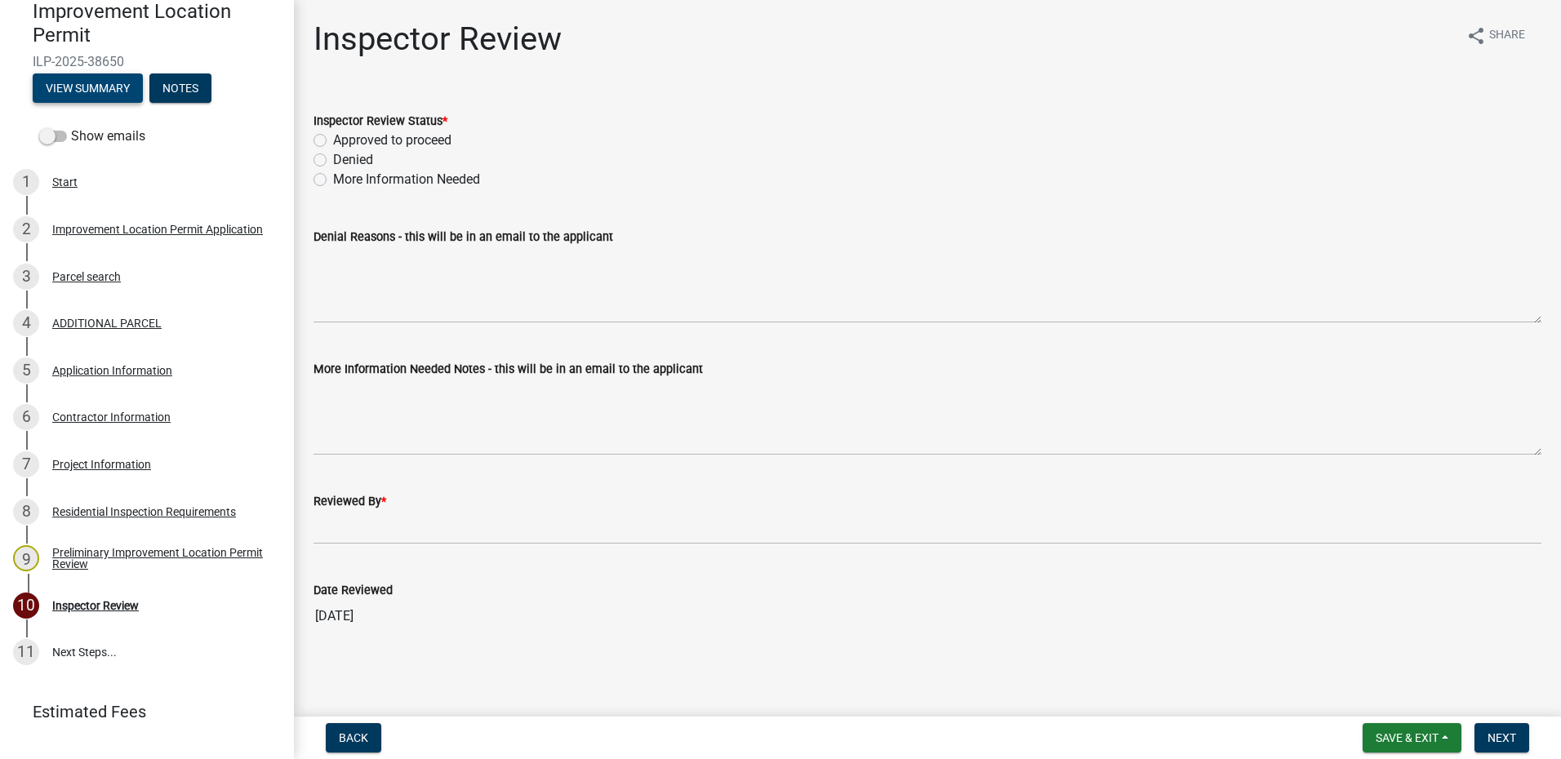
scroll to position [163, 0]
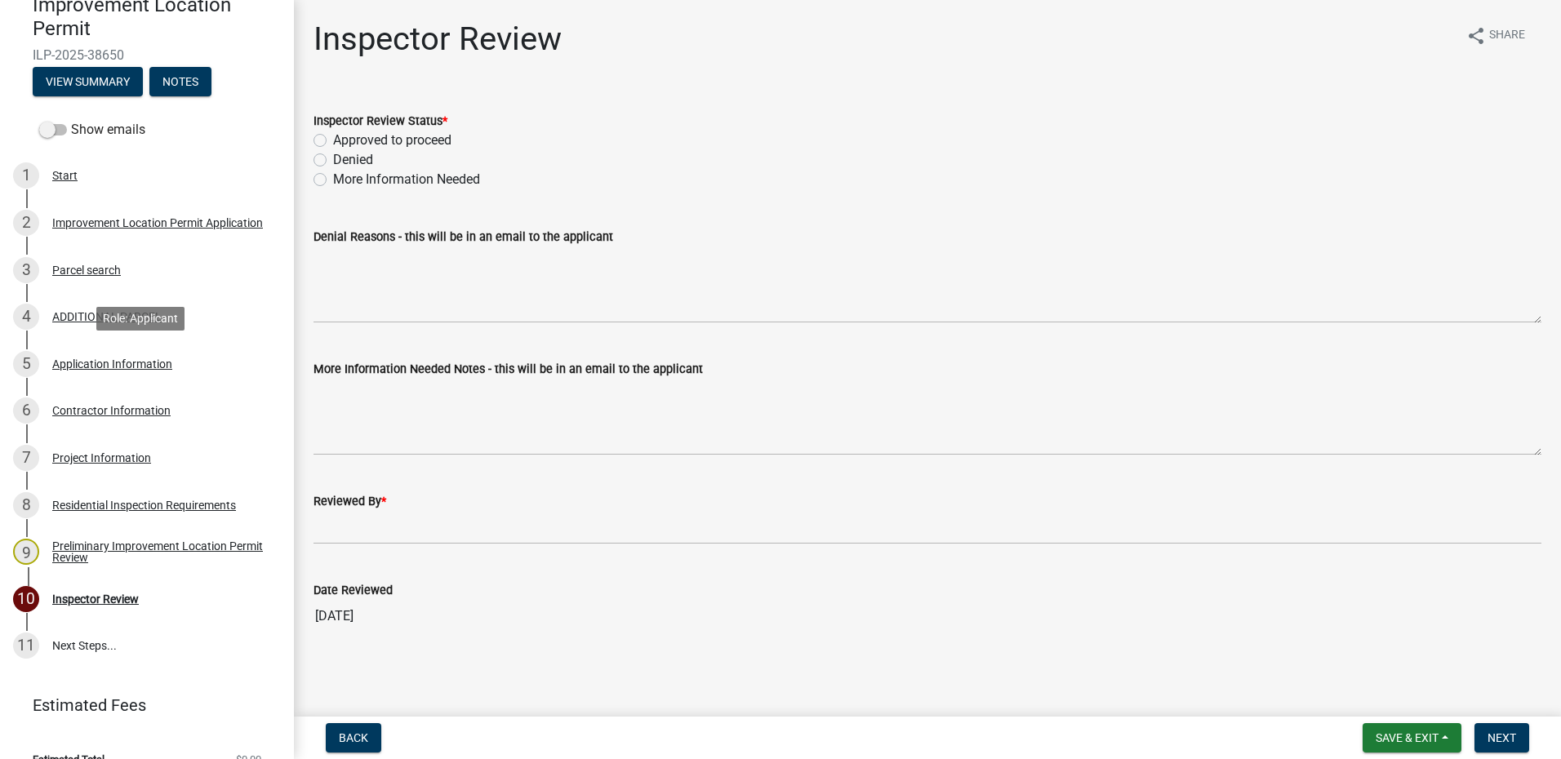
click at [146, 359] on div "Application Information" at bounding box center [112, 363] width 120 height 11
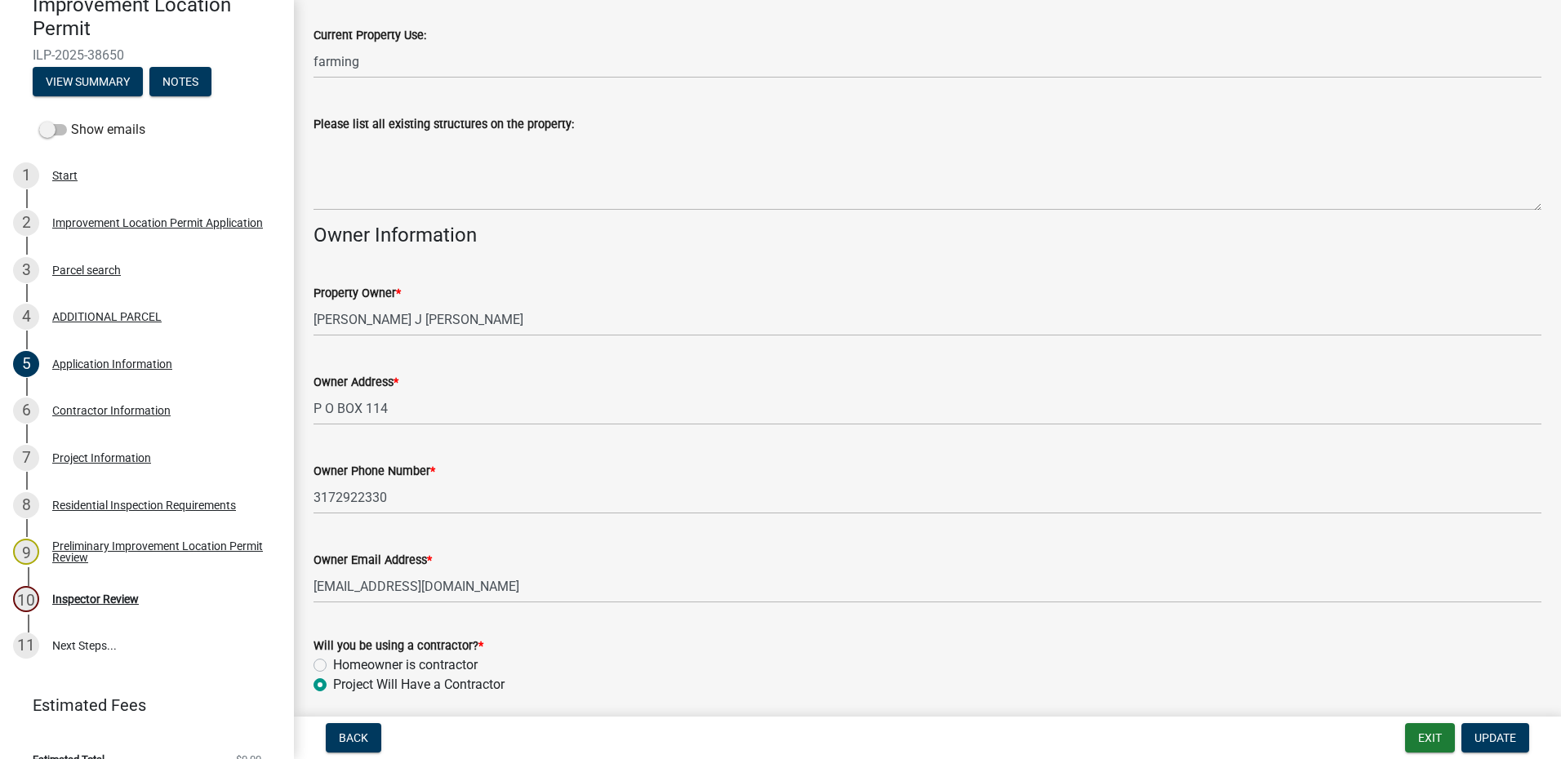
scroll to position [634, 0]
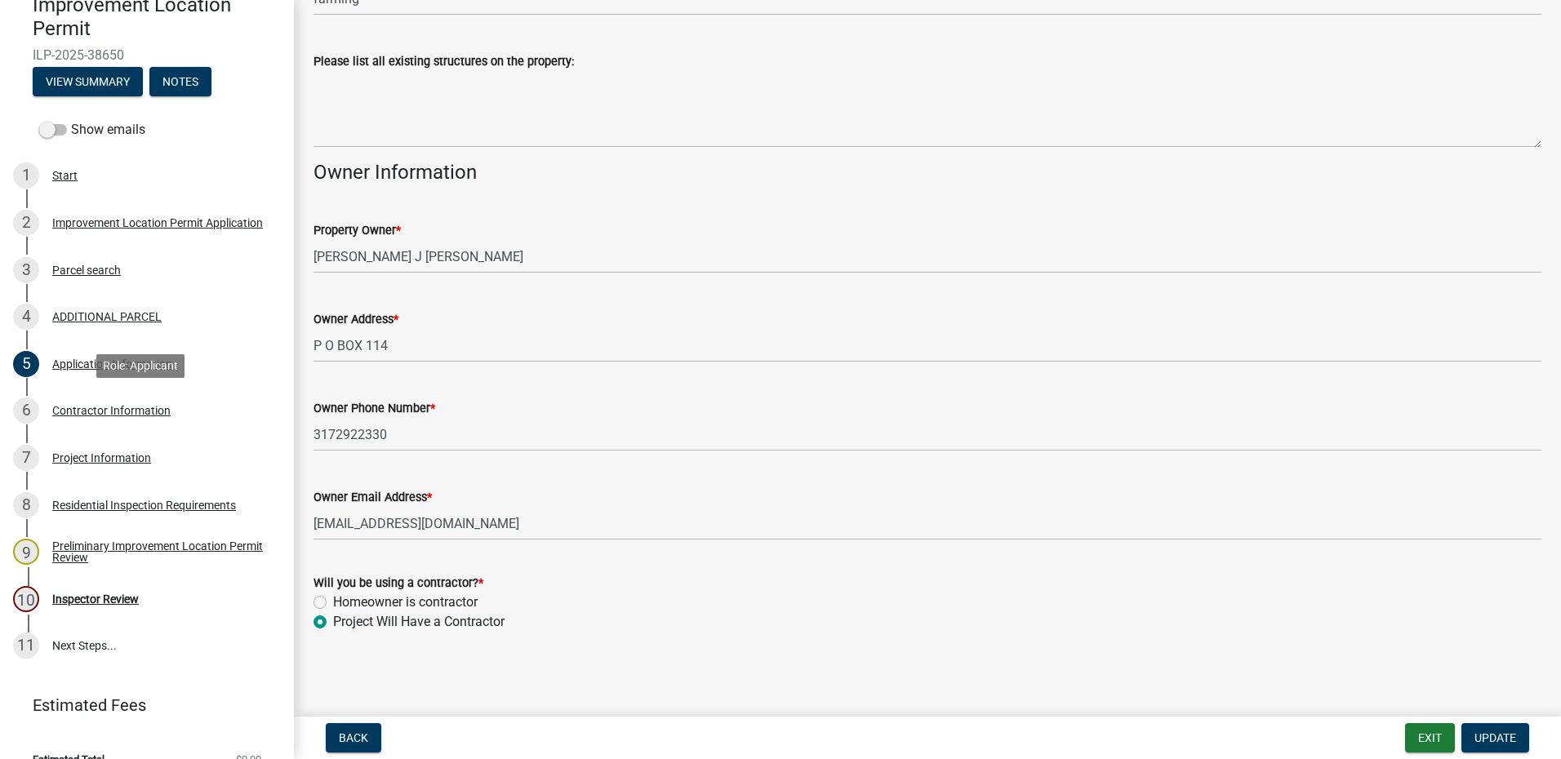
click at [120, 409] on div "Contractor Information" at bounding box center [111, 410] width 118 height 11
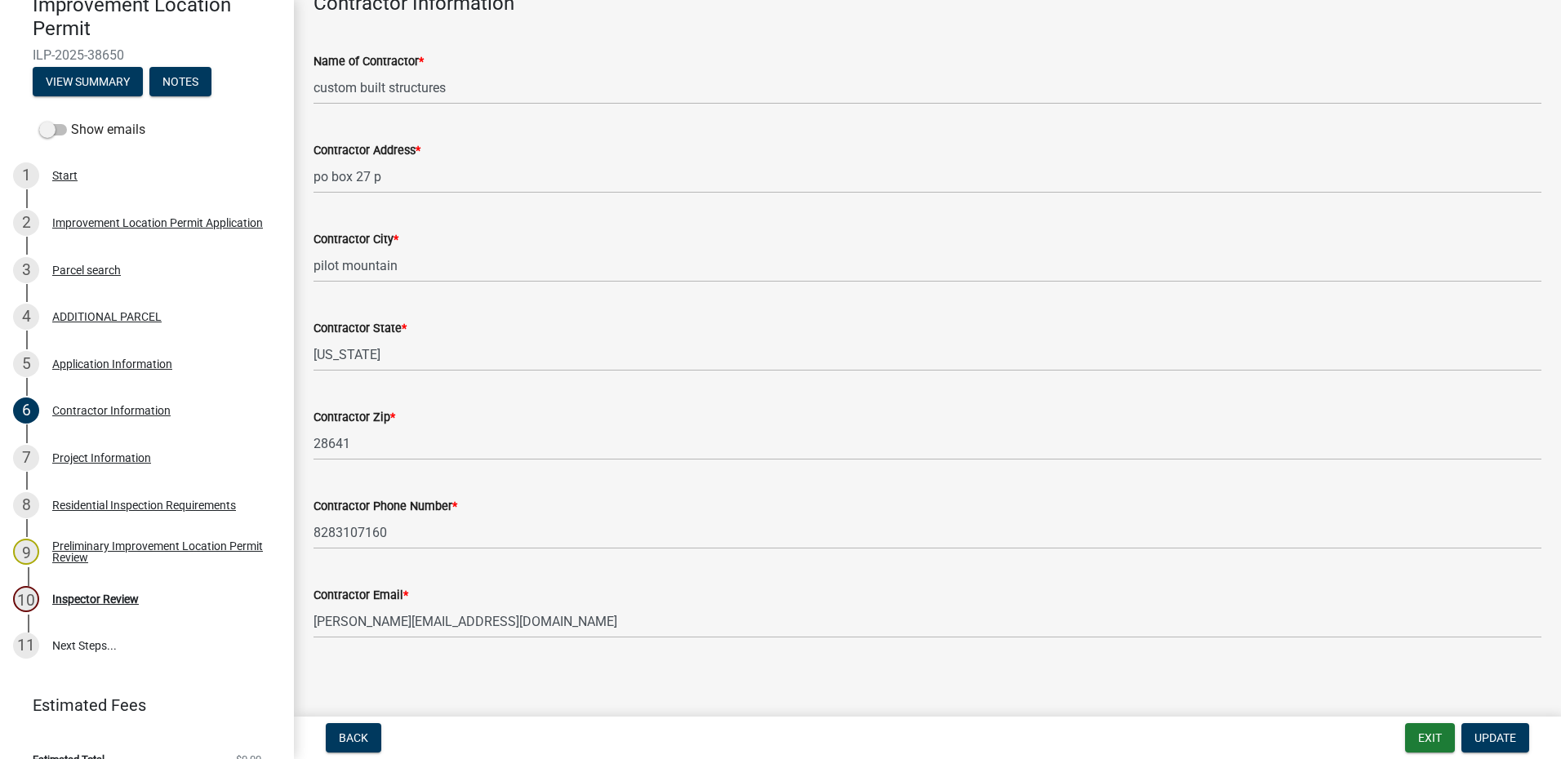
scroll to position [105, 0]
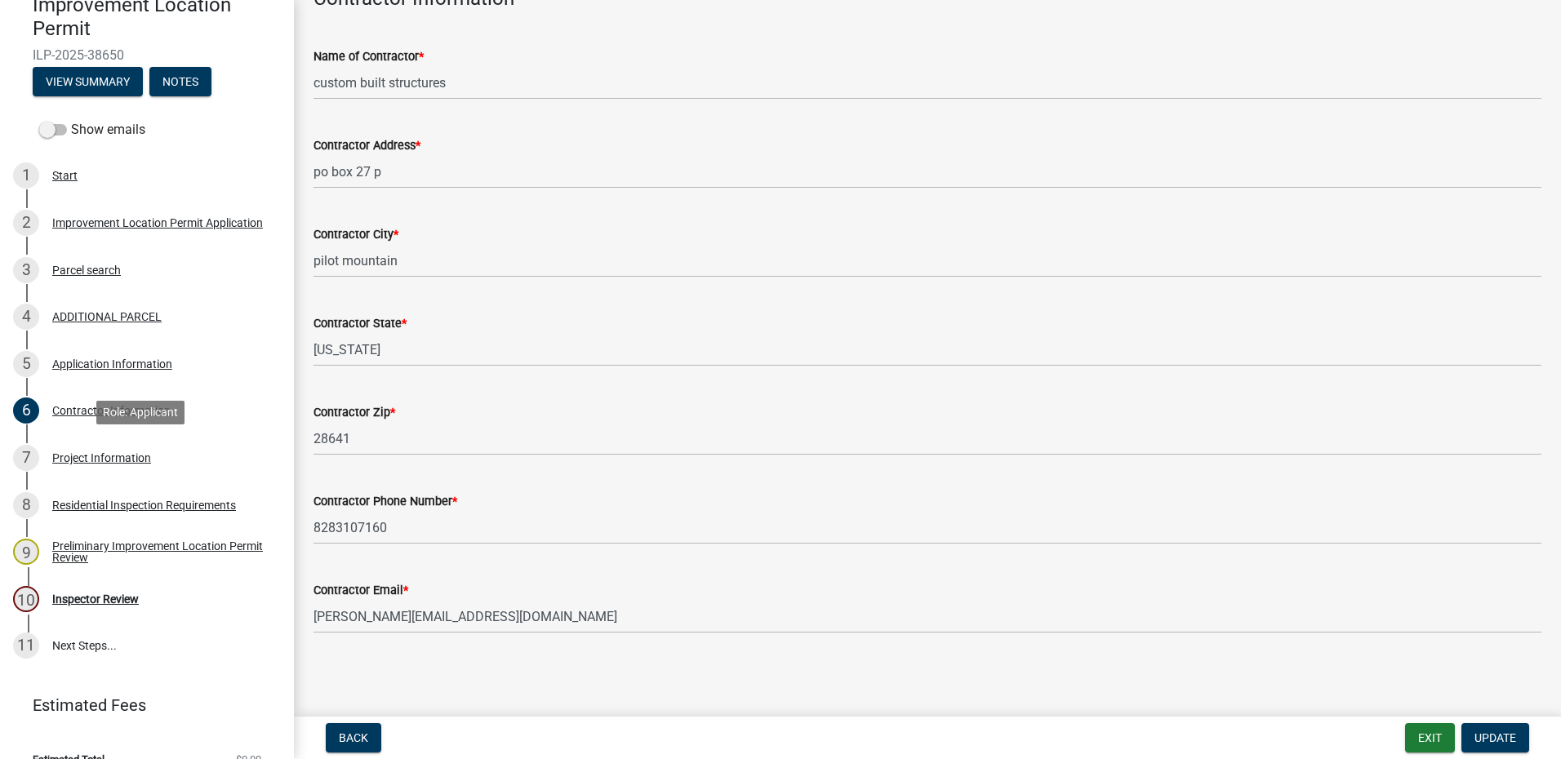
click at [75, 456] on div "Project Information" at bounding box center [101, 457] width 99 height 11
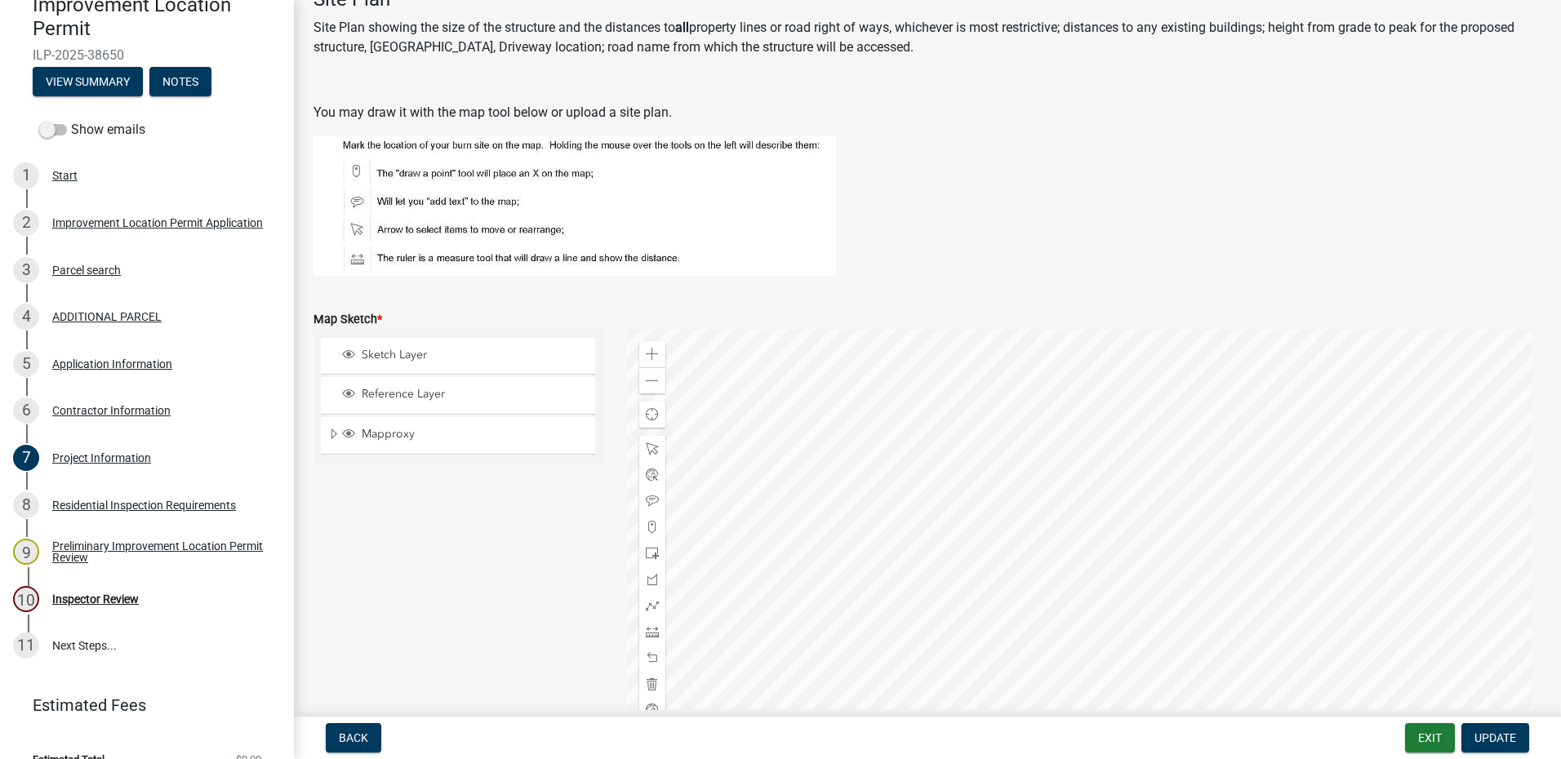
scroll to position [2858, 0]
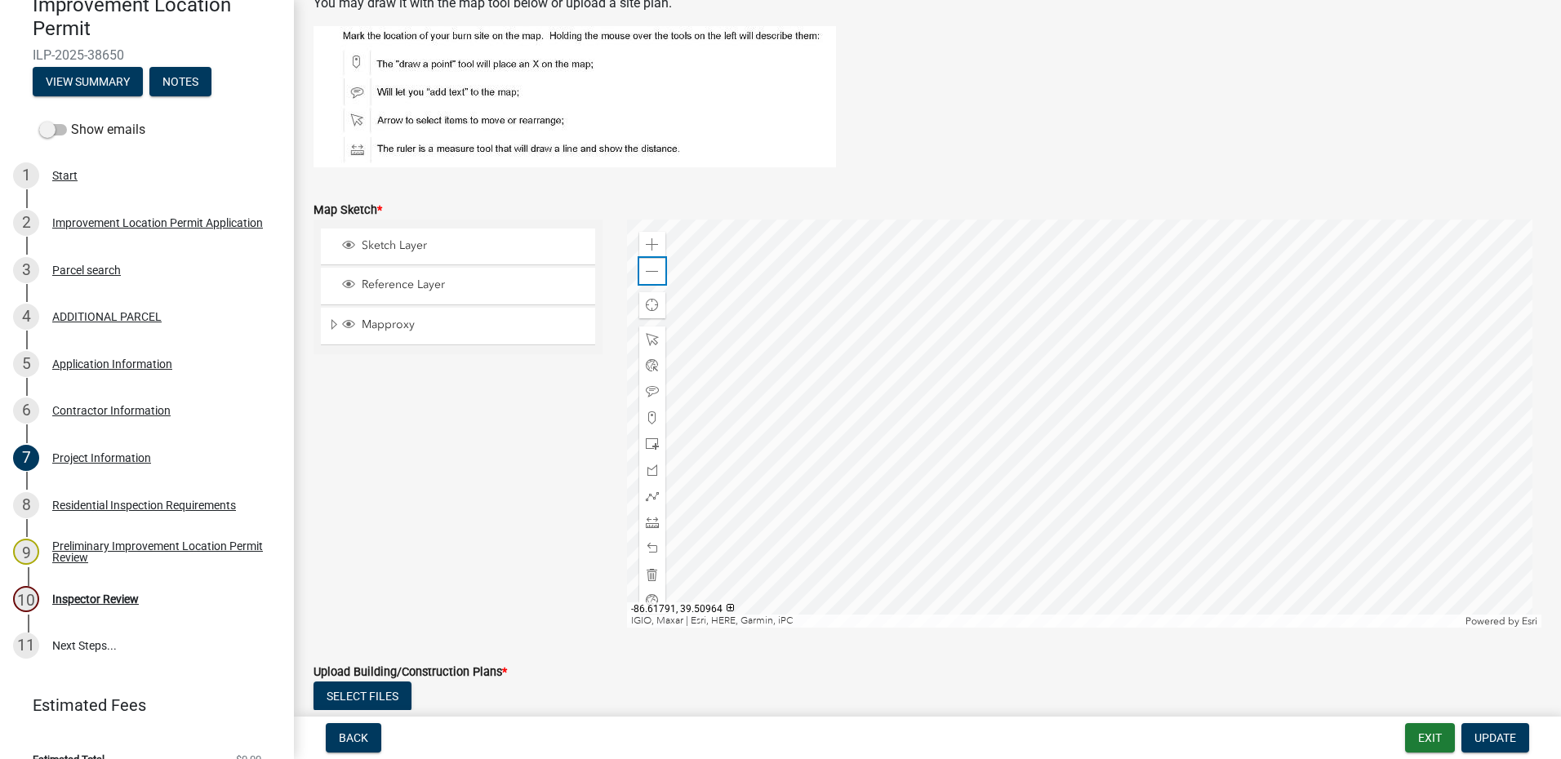
click at [654, 274] on span at bounding box center [652, 271] width 13 height 13
click at [651, 274] on span at bounding box center [652, 271] width 13 height 13
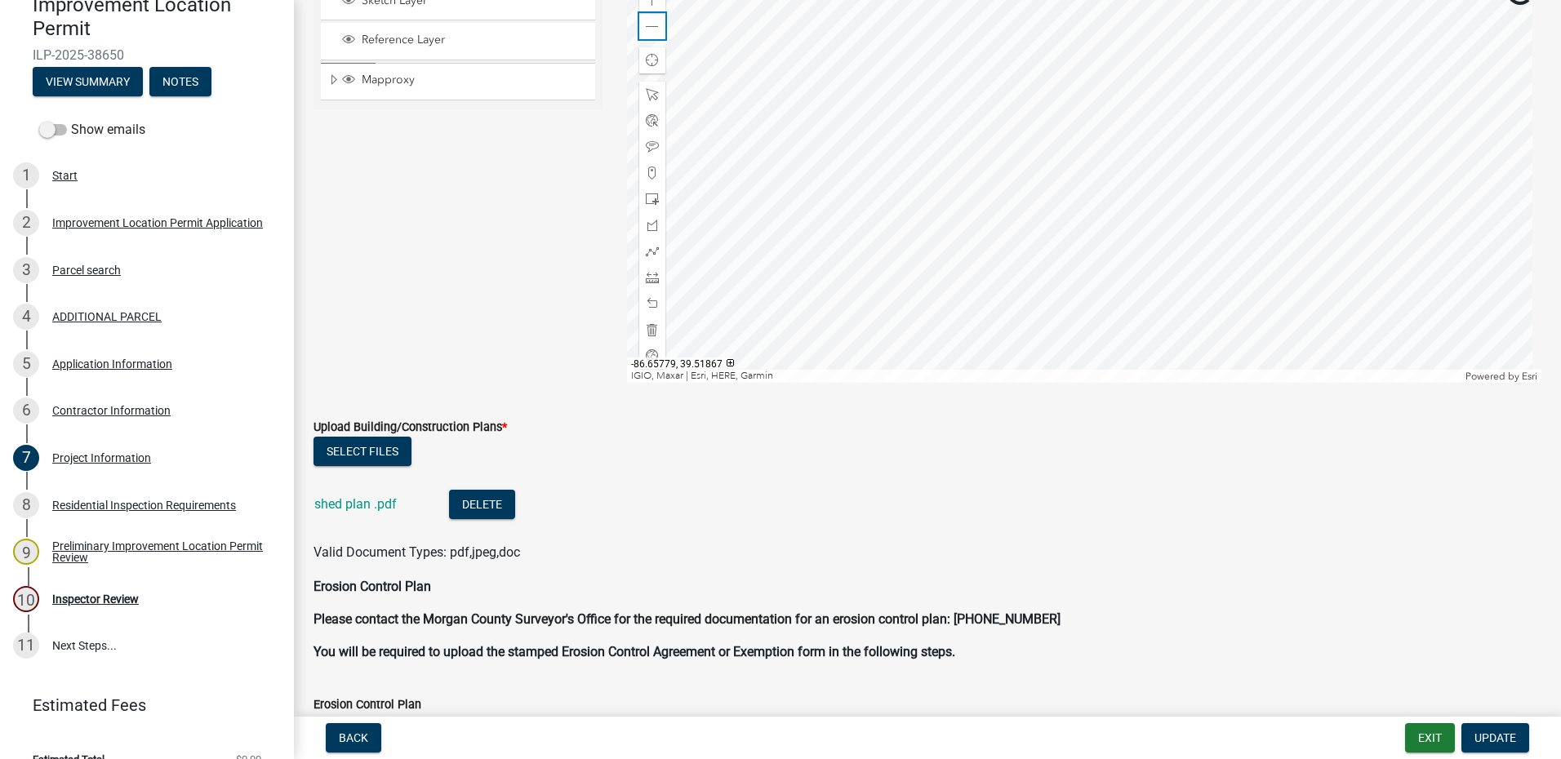
scroll to position [3266, 0]
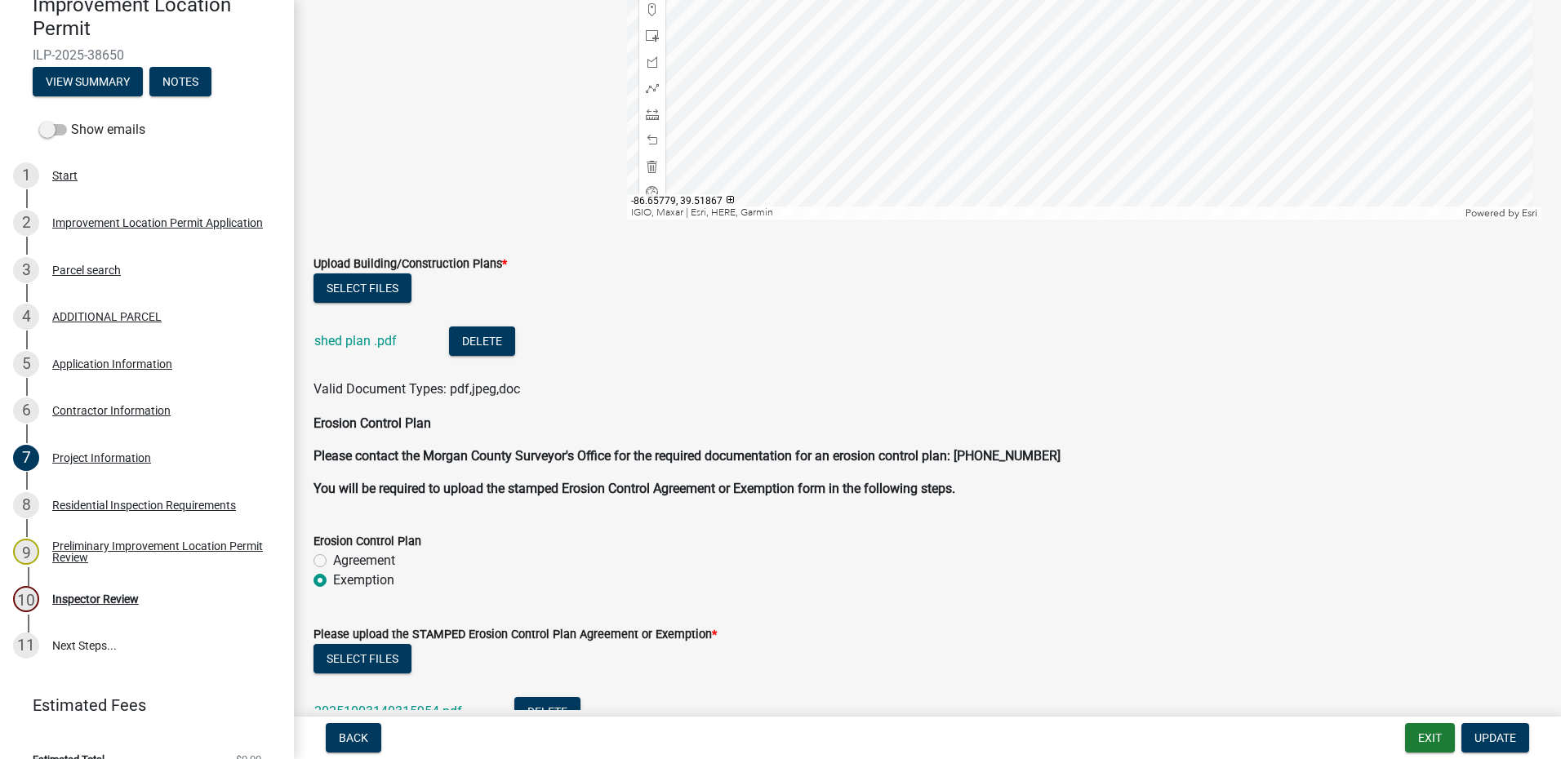
click at [339, 341] on link "shed plan .pdf" at bounding box center [355, 341] width 82 height 16
